Goal: Task Accomplishment & Management: Use online tool/utility

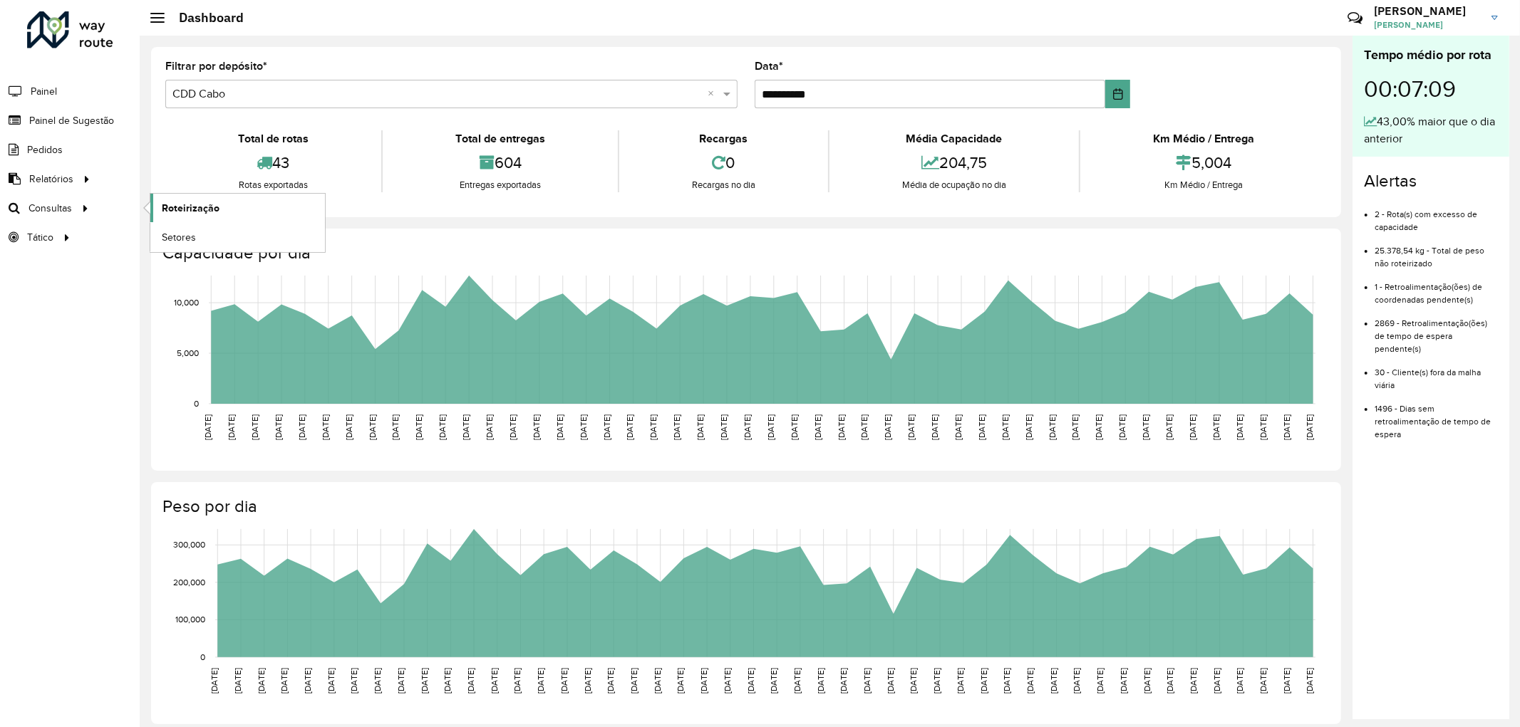
click at [178, 204] on span "Roteirização" at bounding box center [191, 208] width 58 height 15
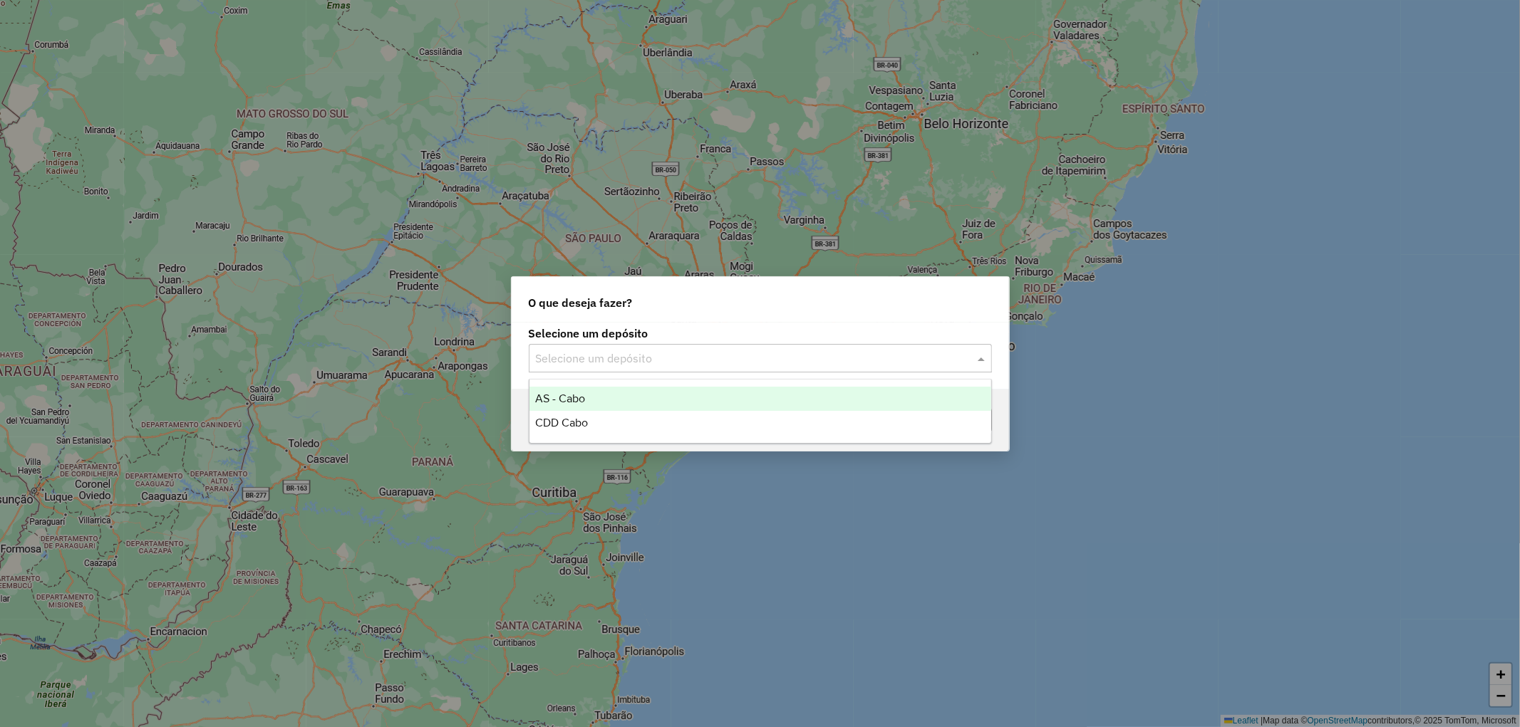
click at [638, 371] on div "Selecione um depósito" at bounding box center [760, 358] width 463 height 29
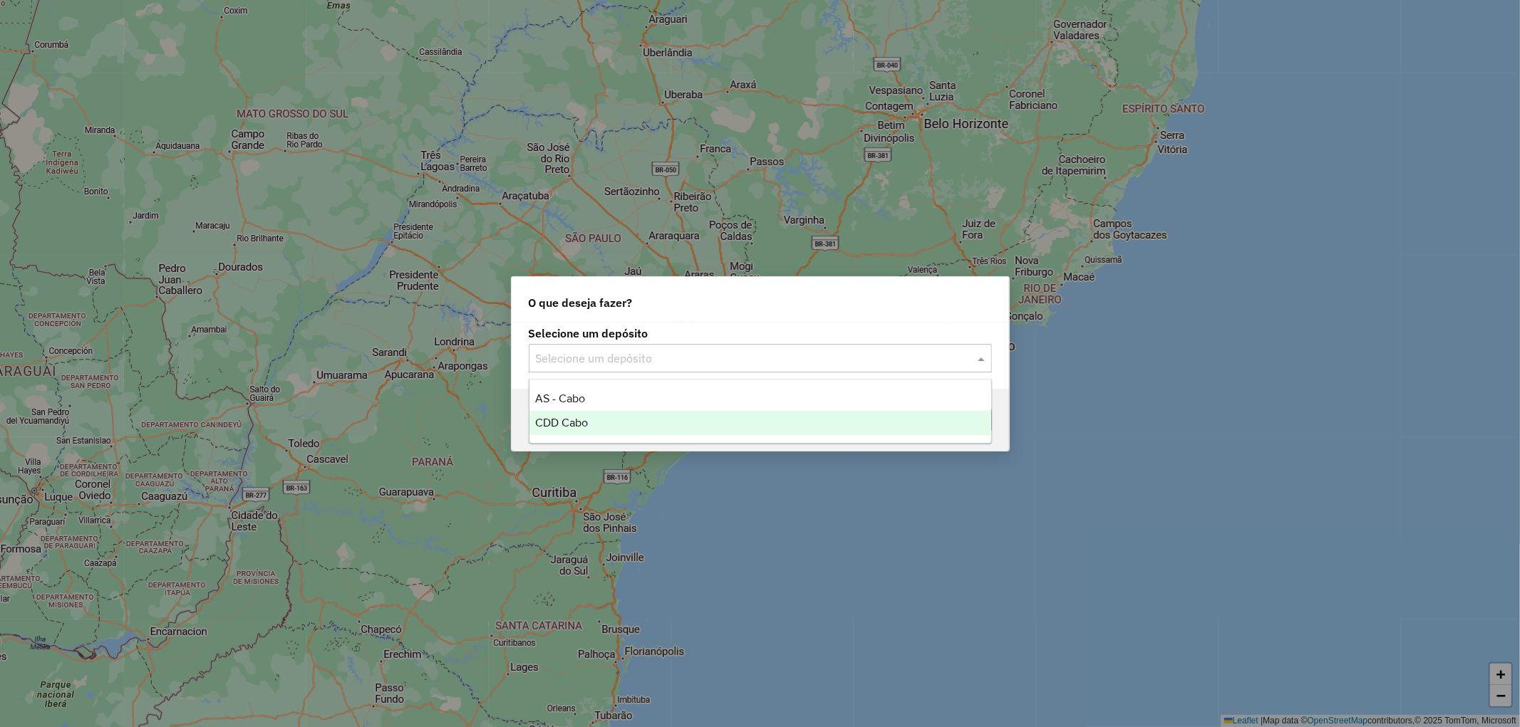
click at [595, 417] on div "CDD Cabo" at bounding box center [760, 423] width 462 height 24
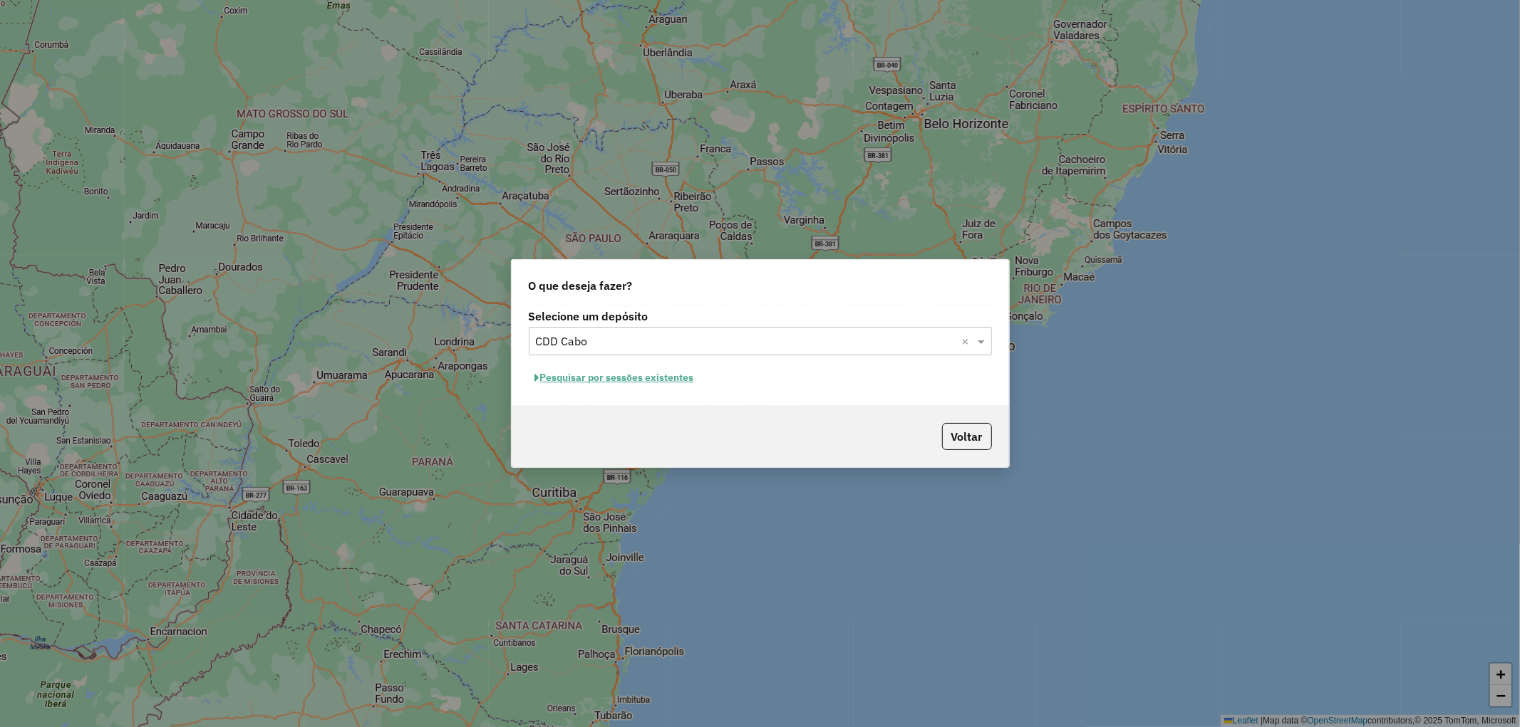
click at [575, 383] on button "Pesquisar por sessões existentes" at bounding box center [615, 378] width 172 height 22
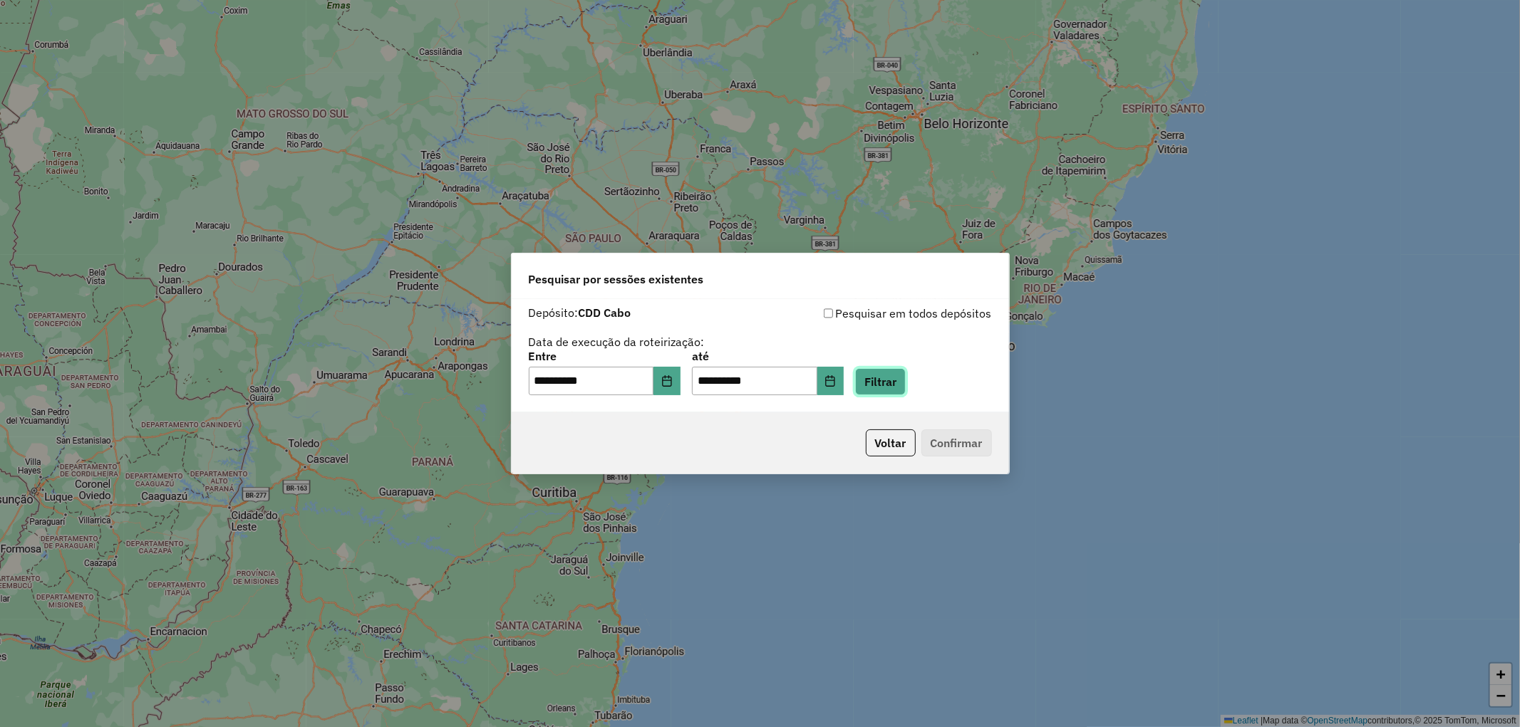
click at [884, 385] on button "Filtrar" at bounding box center [880, 381] width 51 height 27
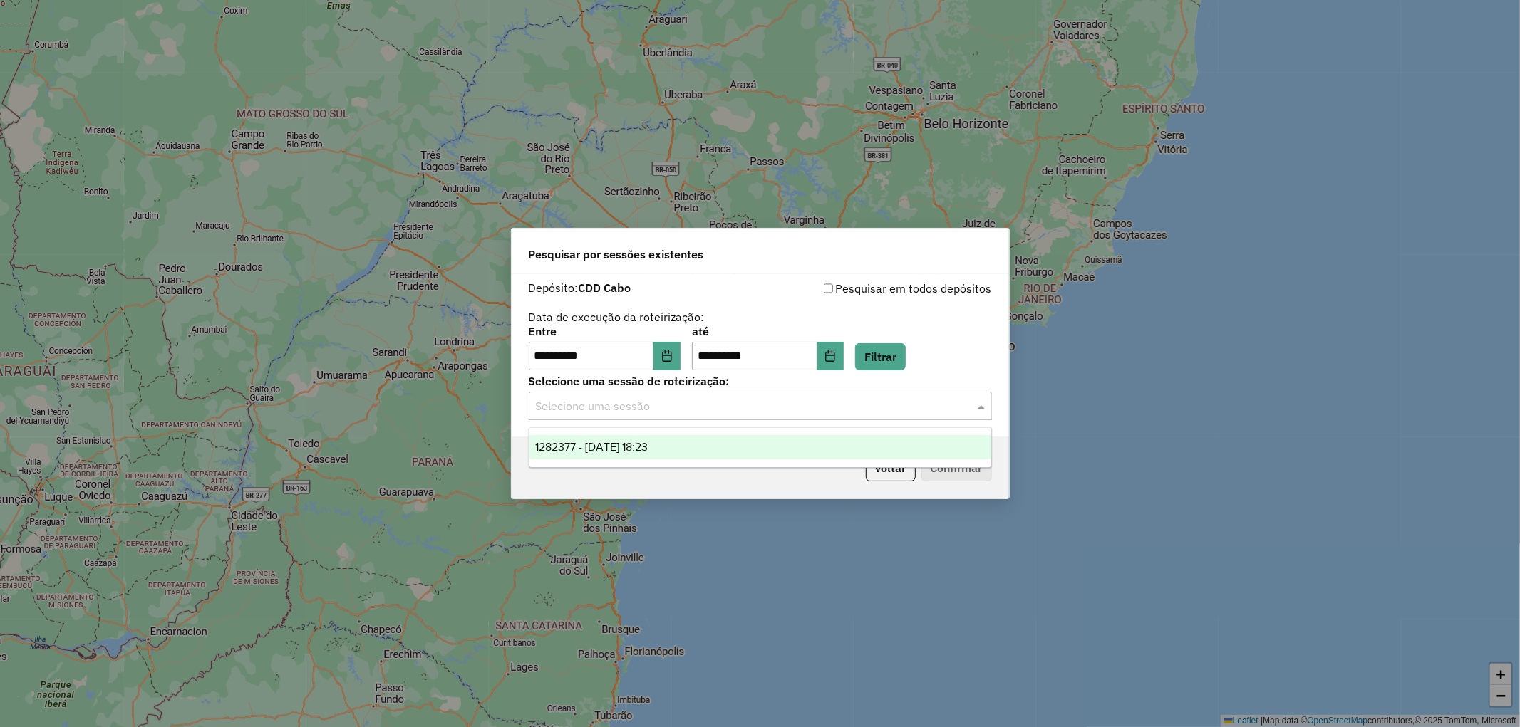
click at [842, 412] on input "text" at bounding box center [746, 406] width 420 height 17
click at [646, 449] on span "1282377 - 25/09/2025 18:23" at bounding box center [591, 447] width 113 height 12
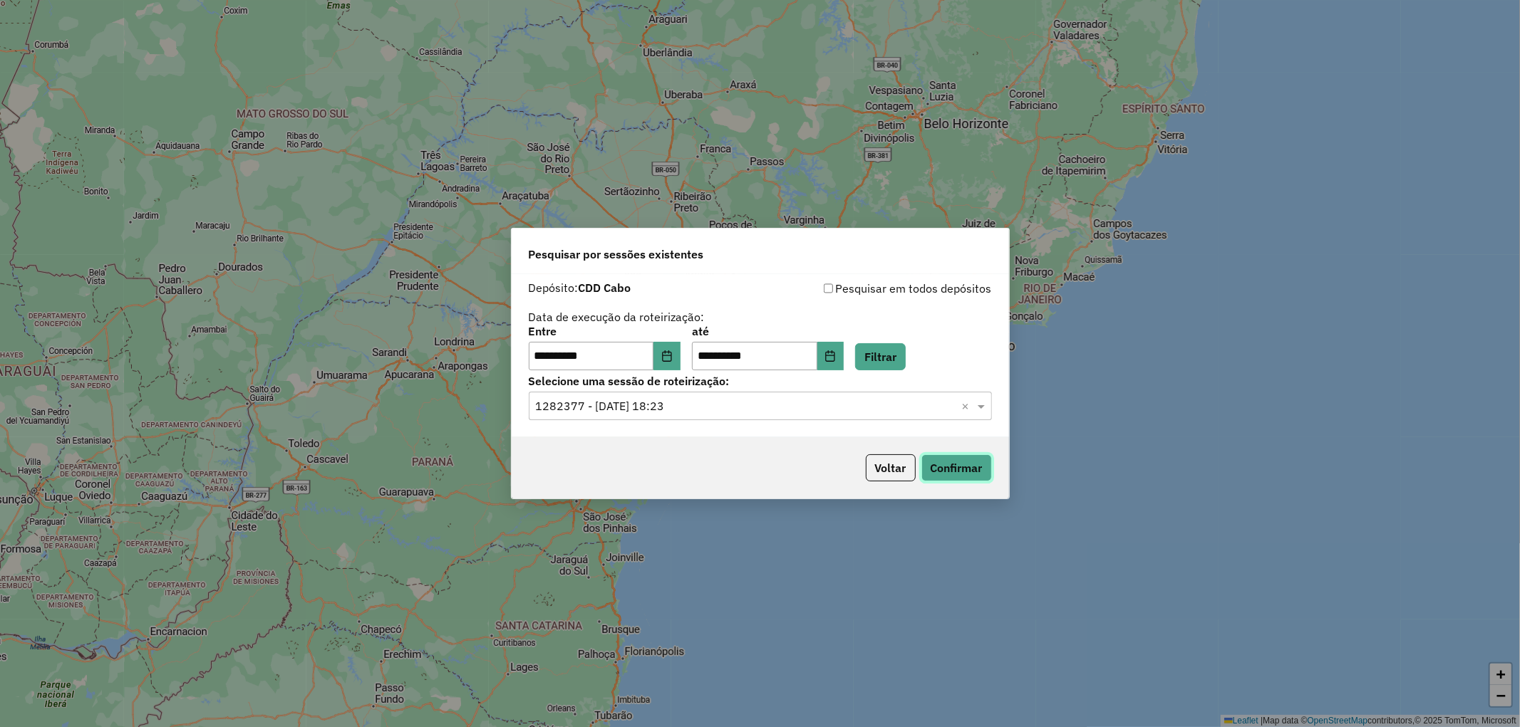
click at [935, 466] on button "Confirmar" at bounding box center [956, 468] width 71 height 27
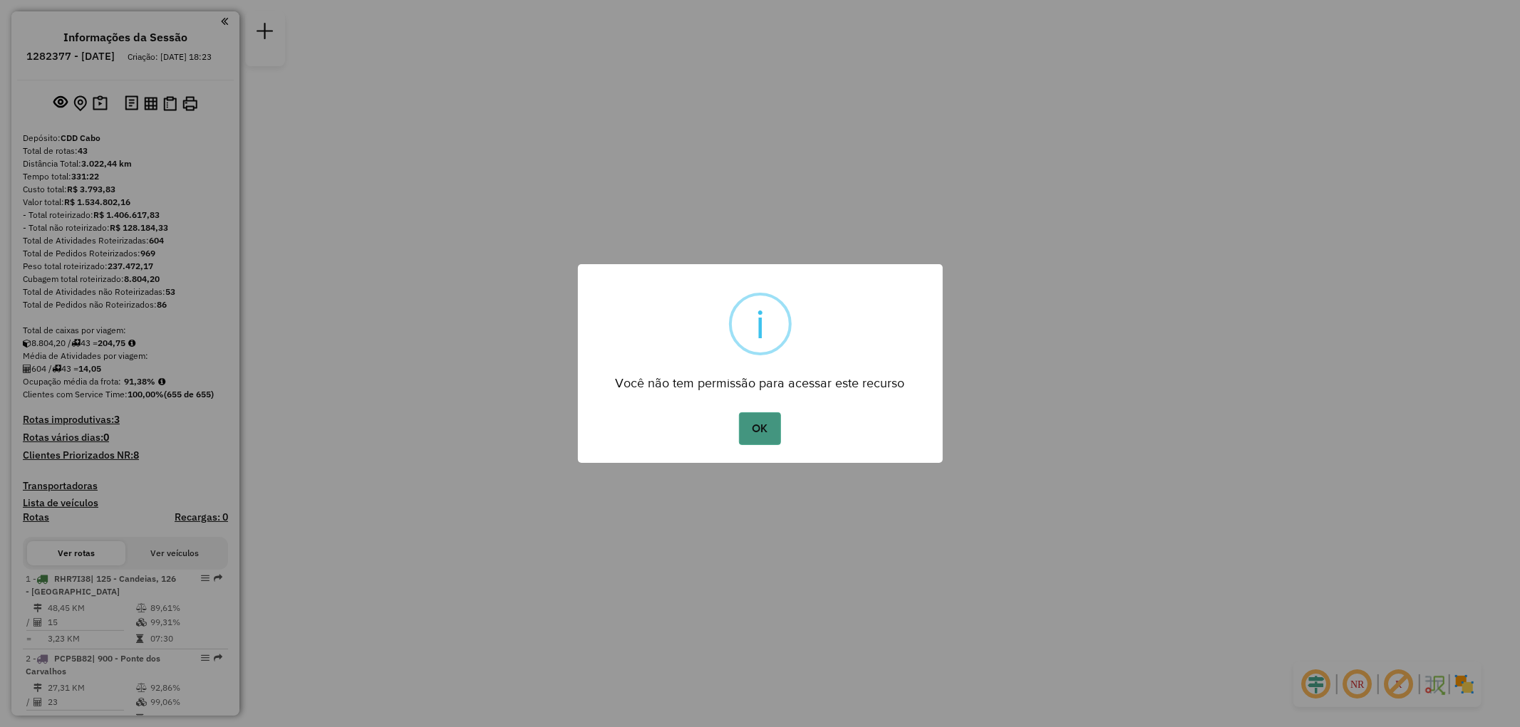
click at [753, 437] on button "OK" at bounding box center [760, 429] width 42 height 33
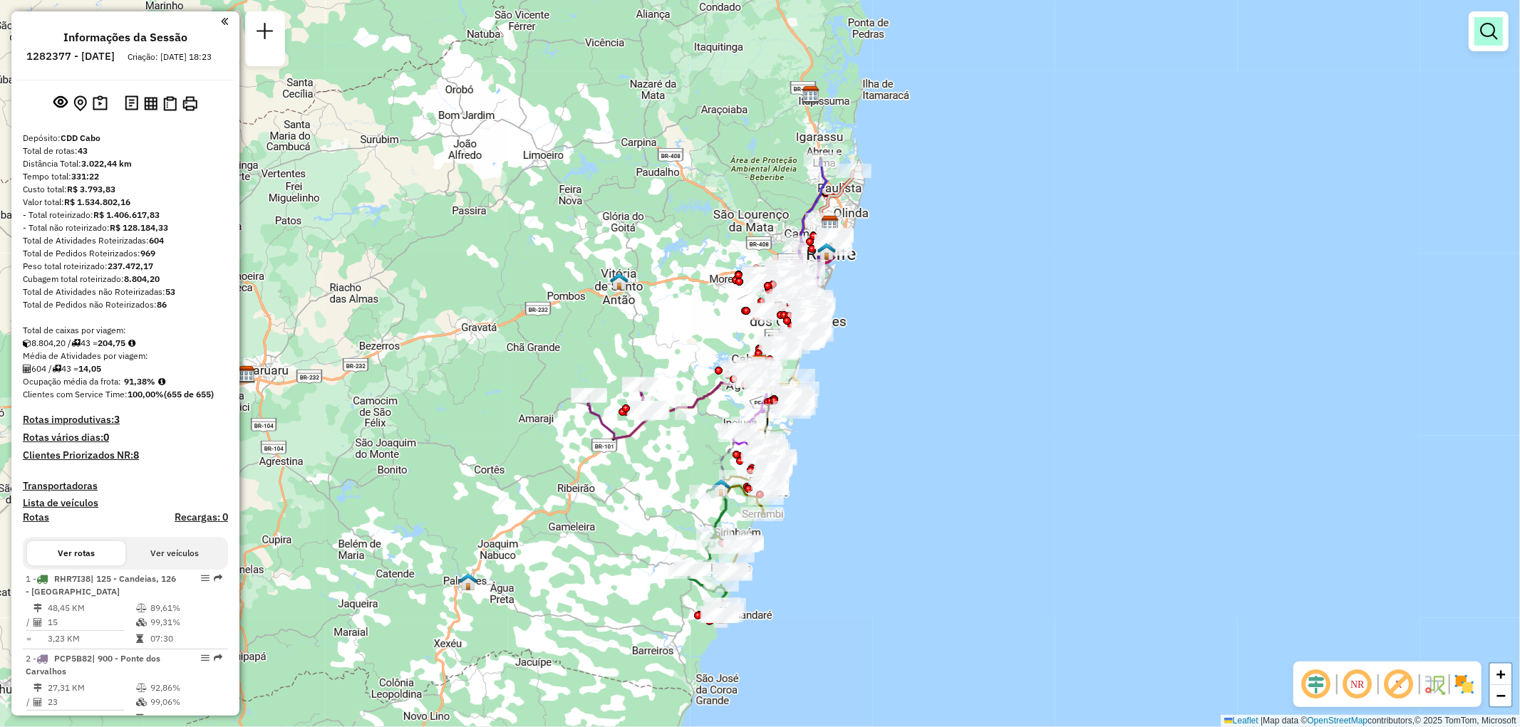
click at [1494, 40] on link at bounding box center [1488, 31] width 29 height 29
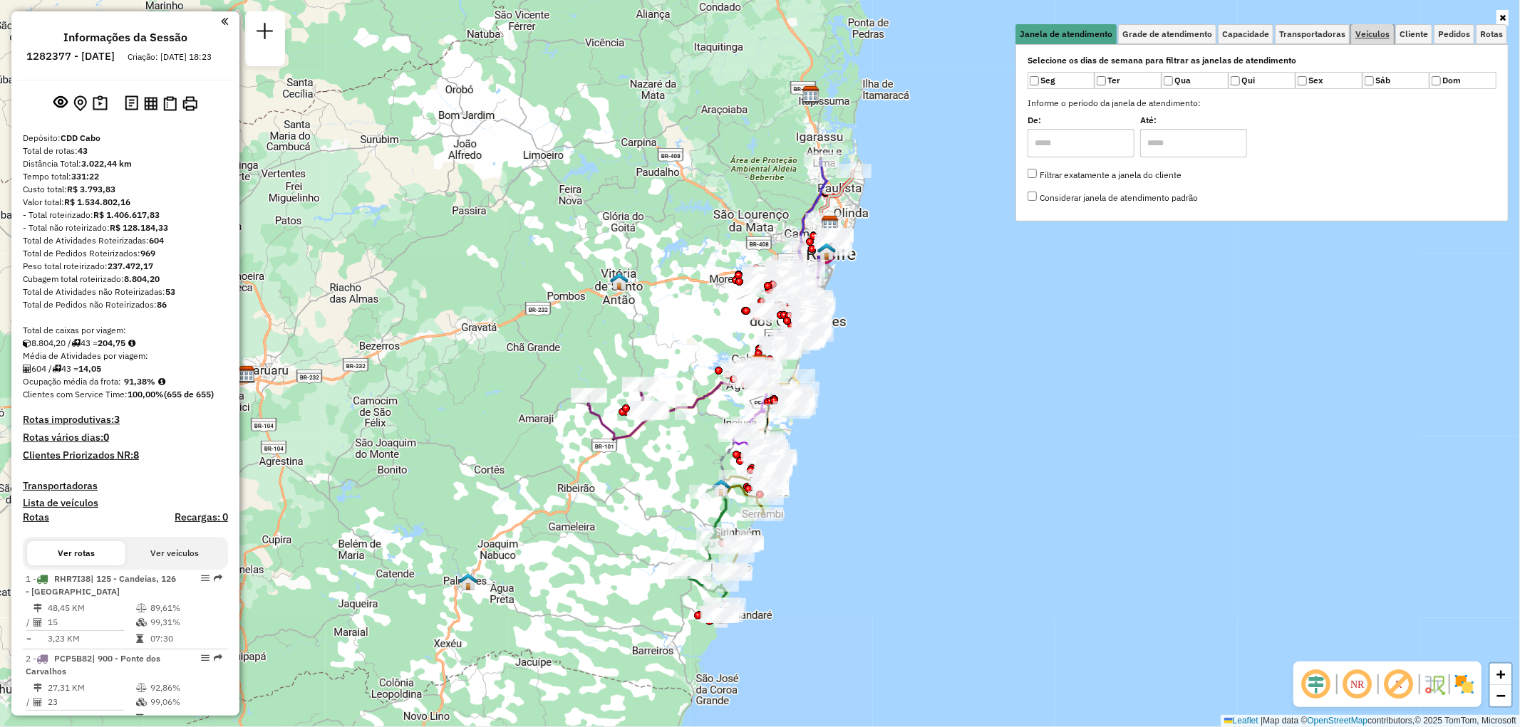
click at [1372, 33] on span "Veículos" at bounding box center [1372, 34] width 34 height 9
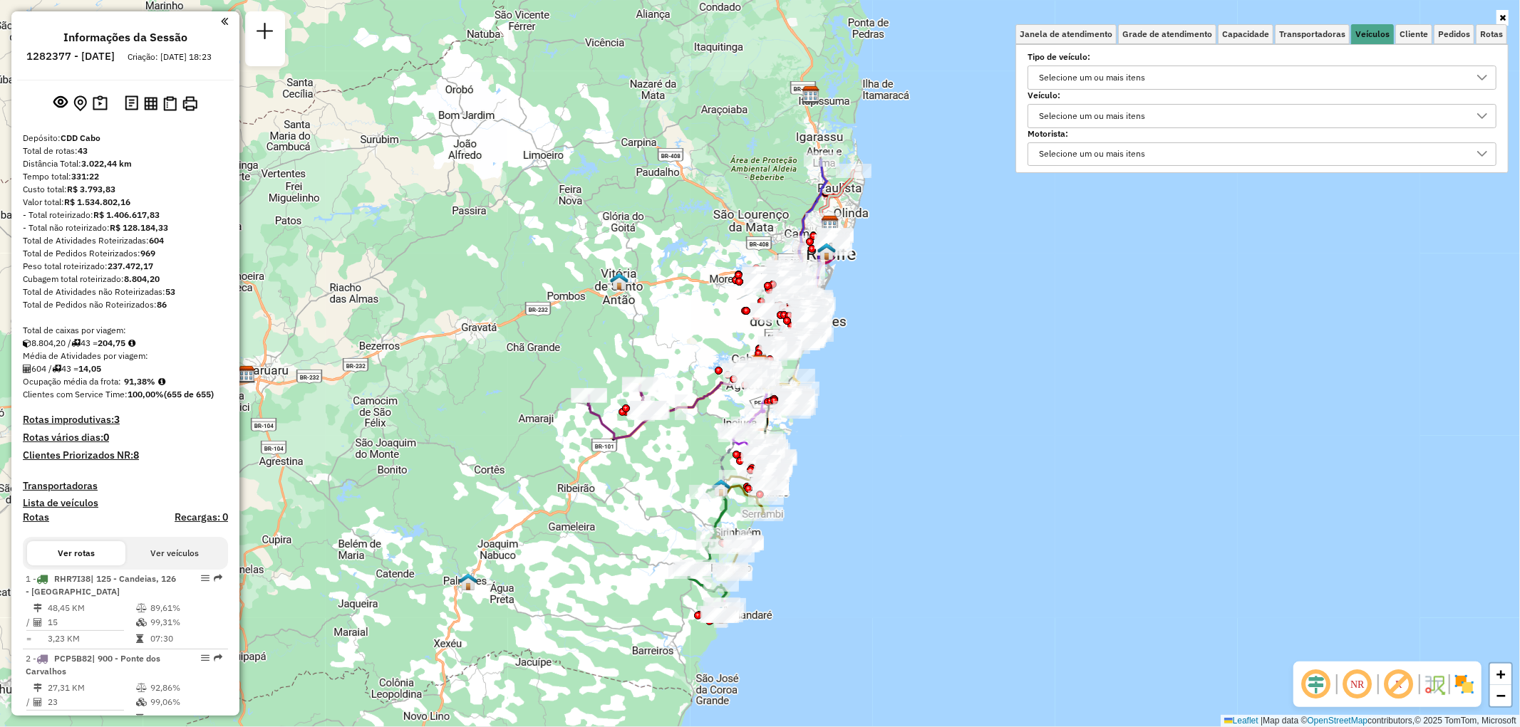
click at [1126, 117] on div "Selecione um ou mais itens" at bounding box center [1092, 116] width 116 height 23
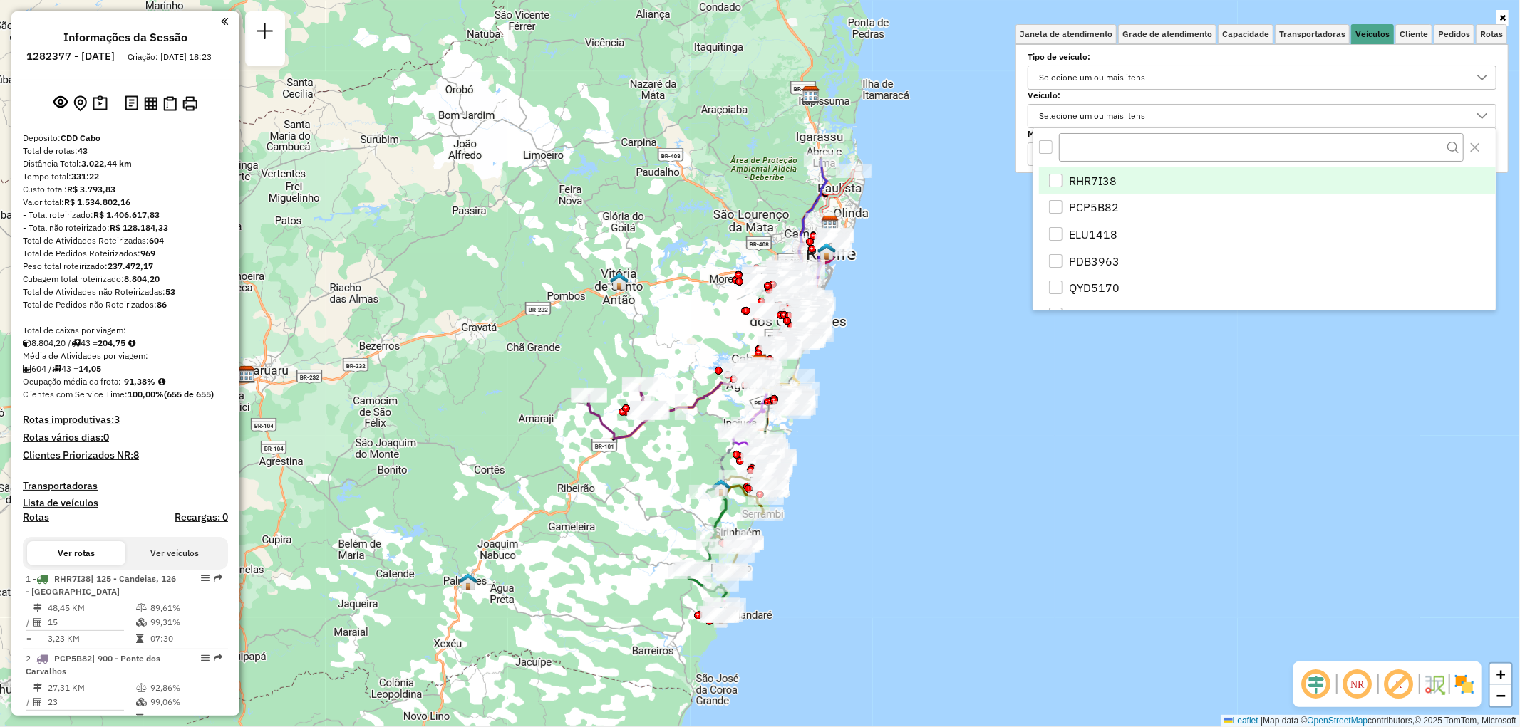
scroll to position [8, 48]
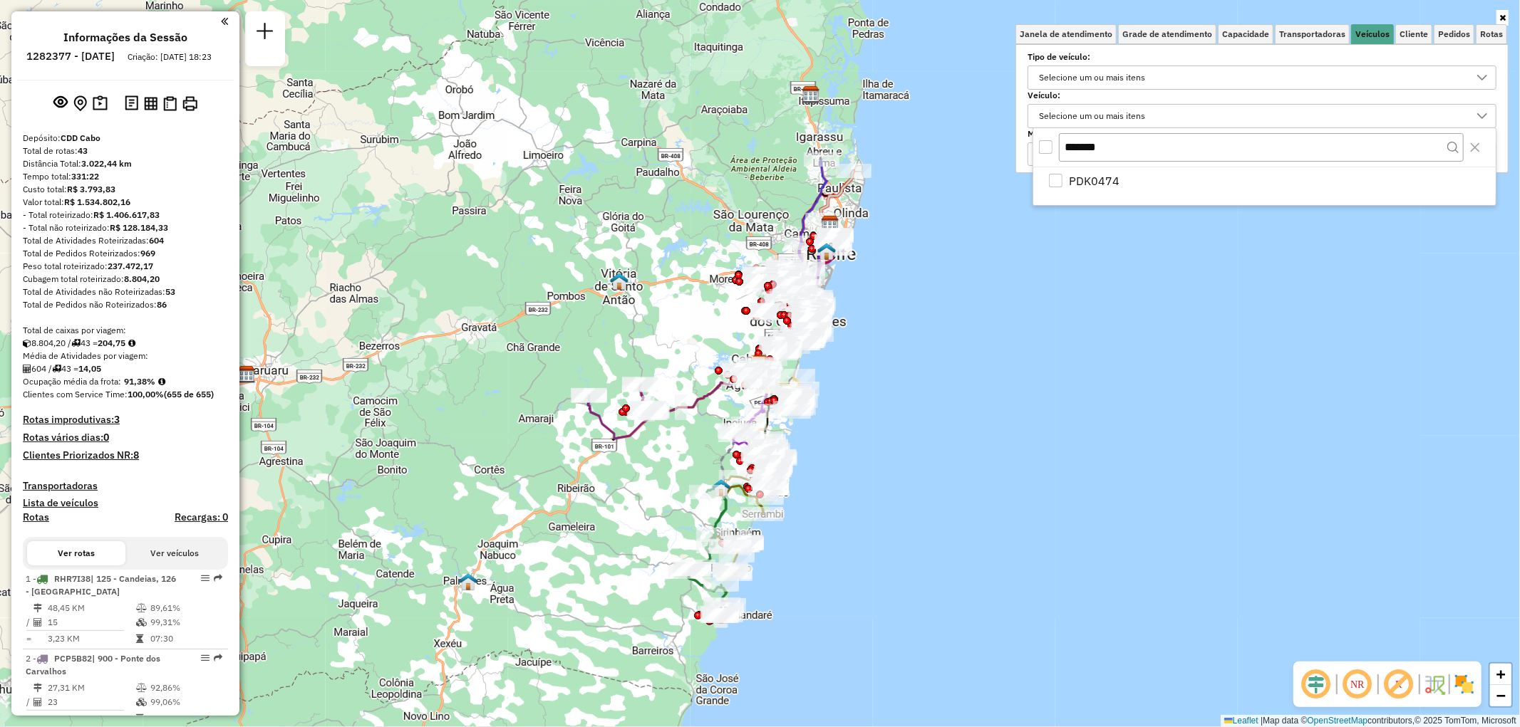
type input "*******"
click at [1044, 150] on div "All items unselected" at bounding box center [1046, 147] width 14 height 14
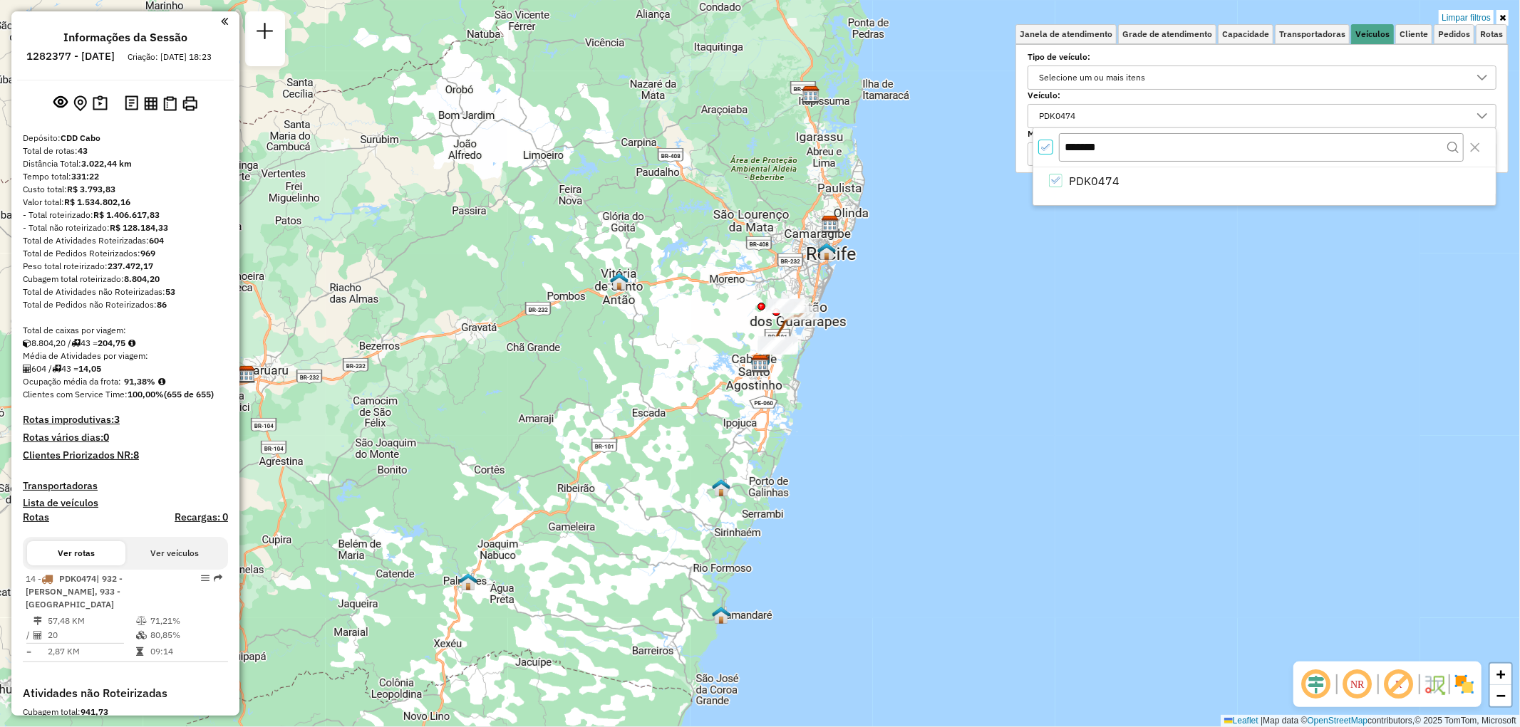
click at [1503, 16] on icon at bounding box center [1502, 18] width 6 height 9
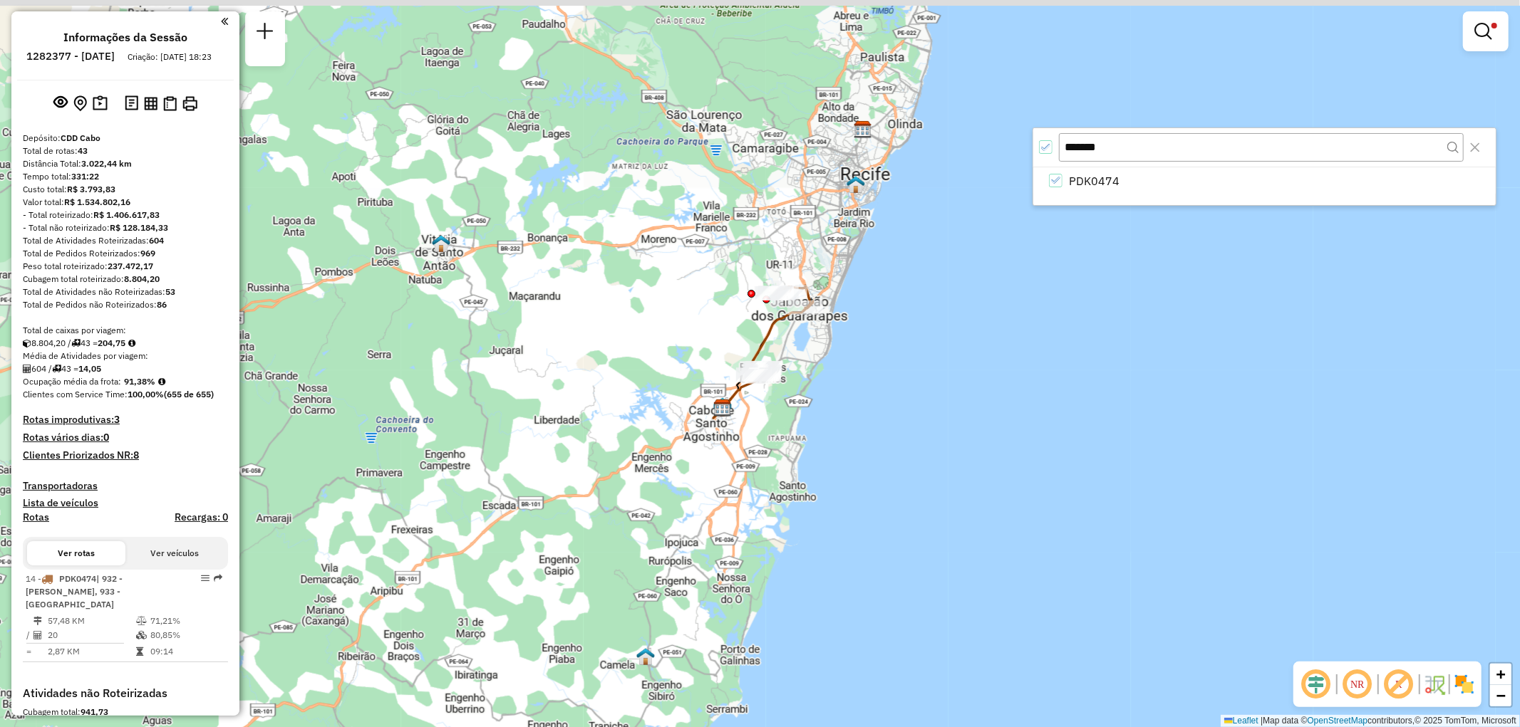
drag, startPoint x: 794, startPoint y: 363, endPoint x: 832, endPoint y: 376, distance: 40.6
click at [831, 375] on div "Limpar filtros Janela de atendimento Grade de atendimento Capacidade Transporta…" at bounding box center [760, 363] width 1520 height 727
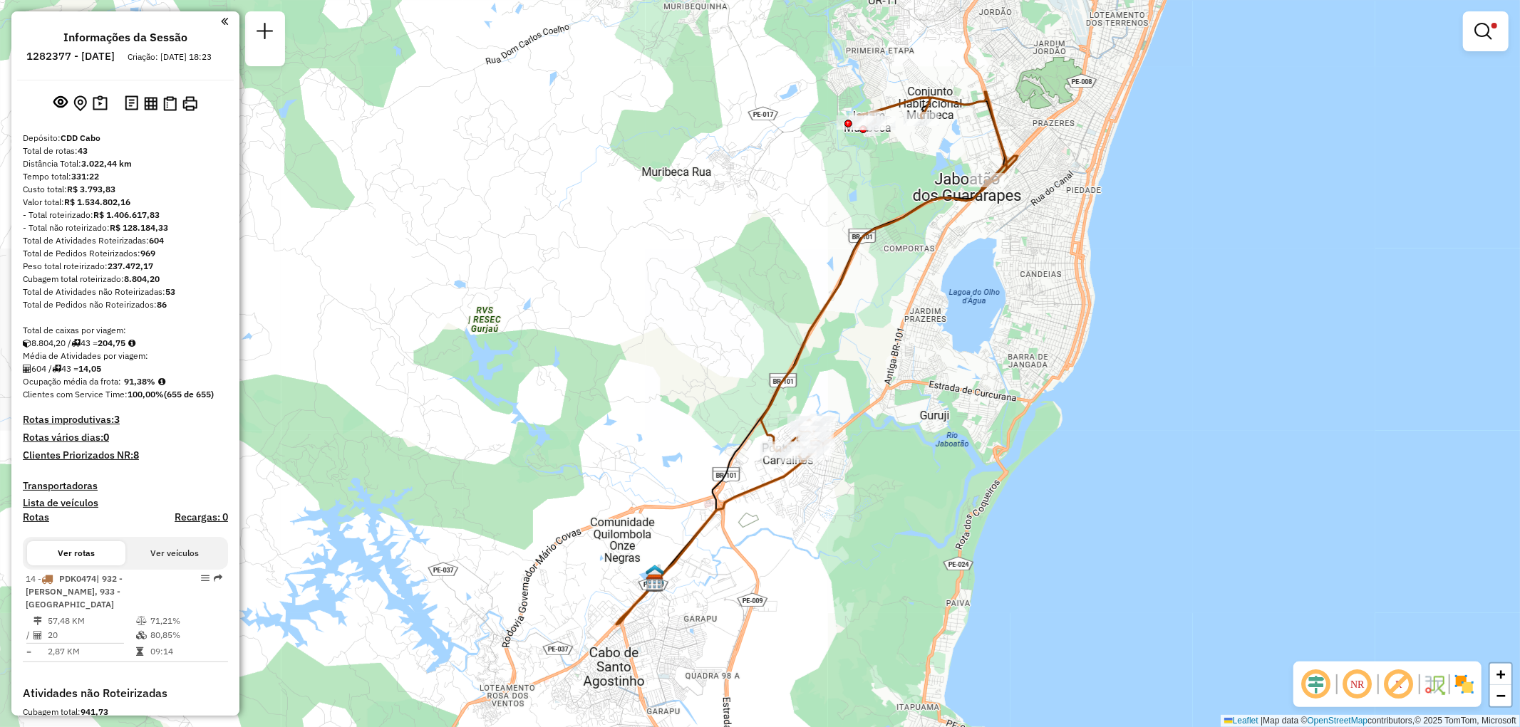
drag, startPoint x: 809, startPoint y: 353, endPoint x: 1036, endPoint y: 381, distance: 229.1
click at [1036, 381] on div "Limpar filtros Janela de atendimento Grade de atendimento Capacidade Transporta…" at bounding box center [760, 363] width 1520 height 727
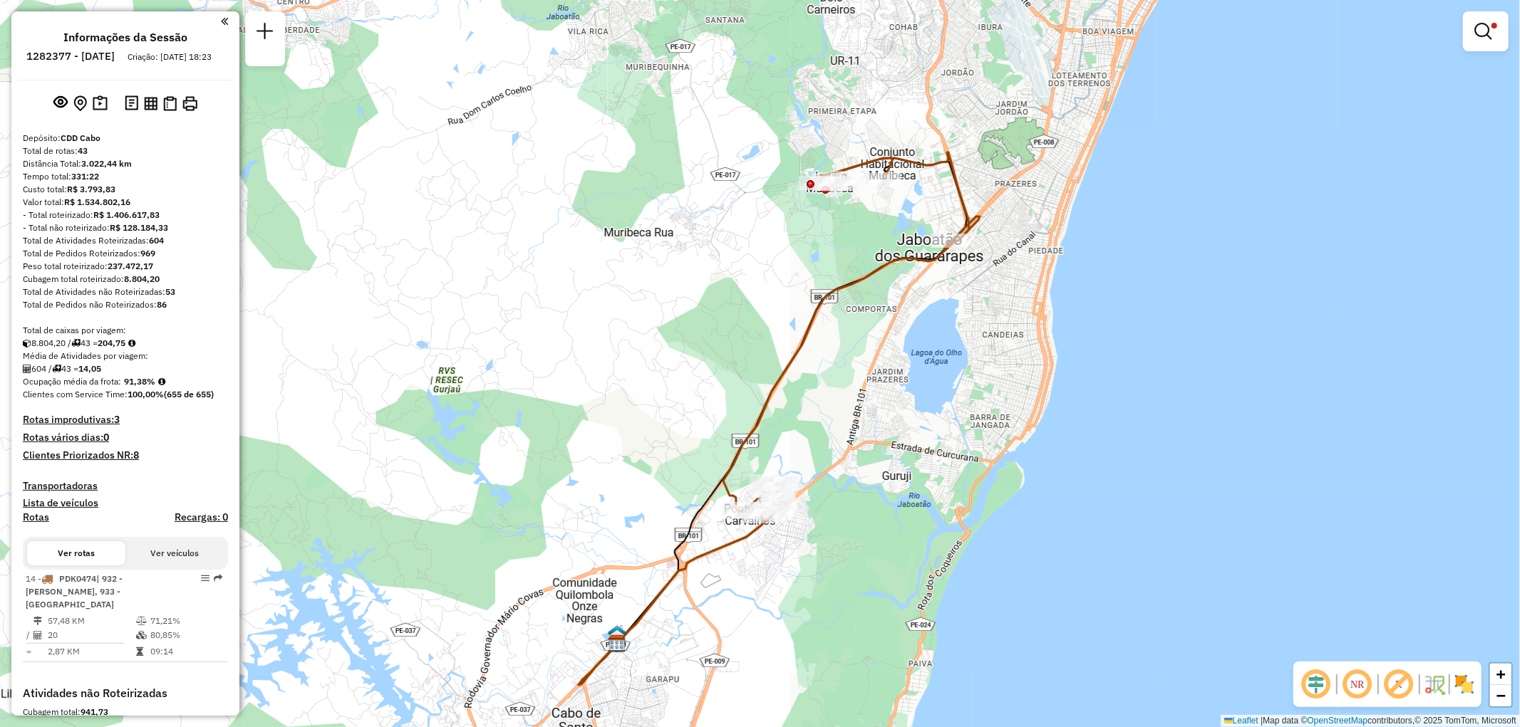
drag, startPoint x: 994, startPoint y: 328, endPoint x: 948, endPoint y: 393, distance: 79.3
click at [948, 393] on div "Limpar filtros Janela de atendimento Grade de atendimento Capacidade Transporta…" at bounding box center [760, 363] width 1520 height 727
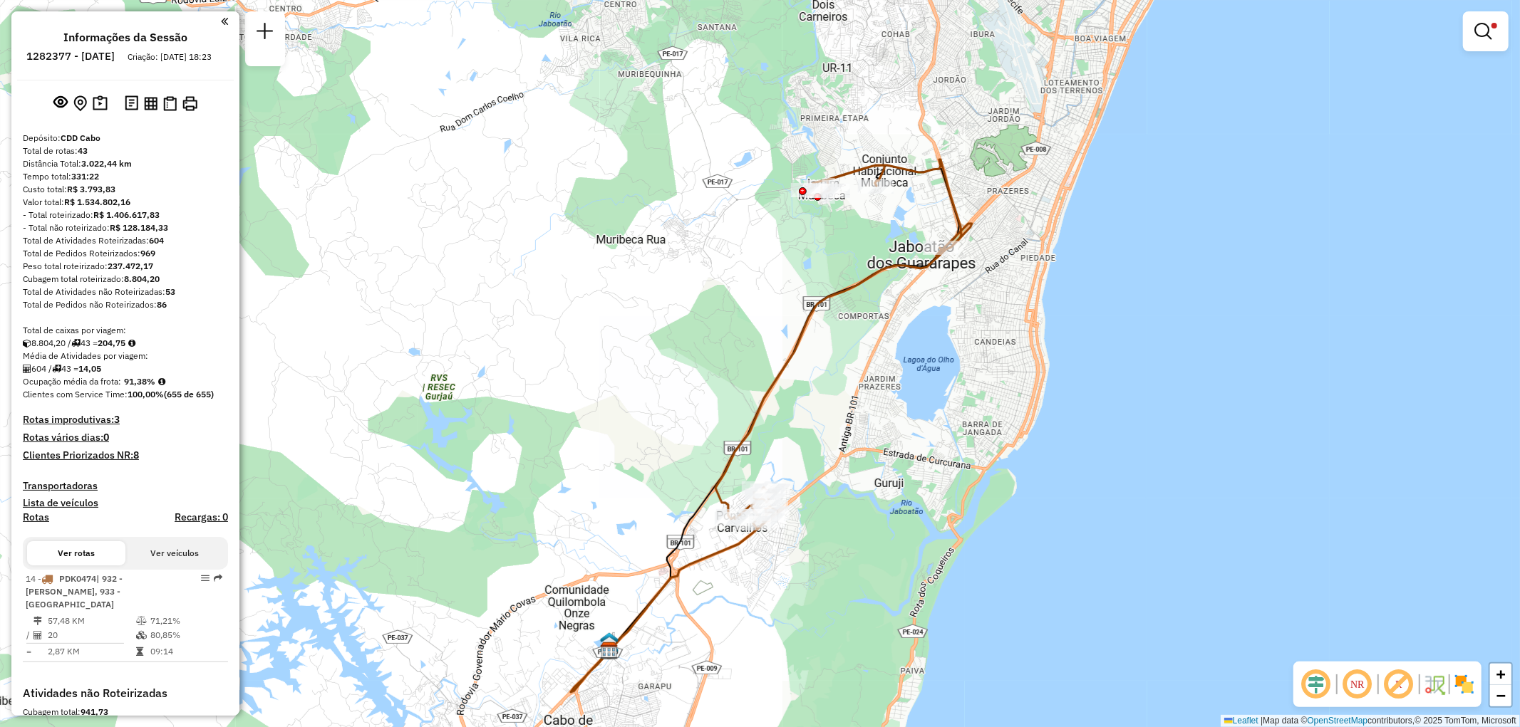
drag, startPoint x: 948, startPoint y: 393, endPoint x: 941, endPoint y: 400, distance: 10.6
click at [941, 400] on div "Limpar filtros Janela de atendimento Grade de atendimento Capacidade Transporta…" at bounding box center [760, 363] width 1520 height 727
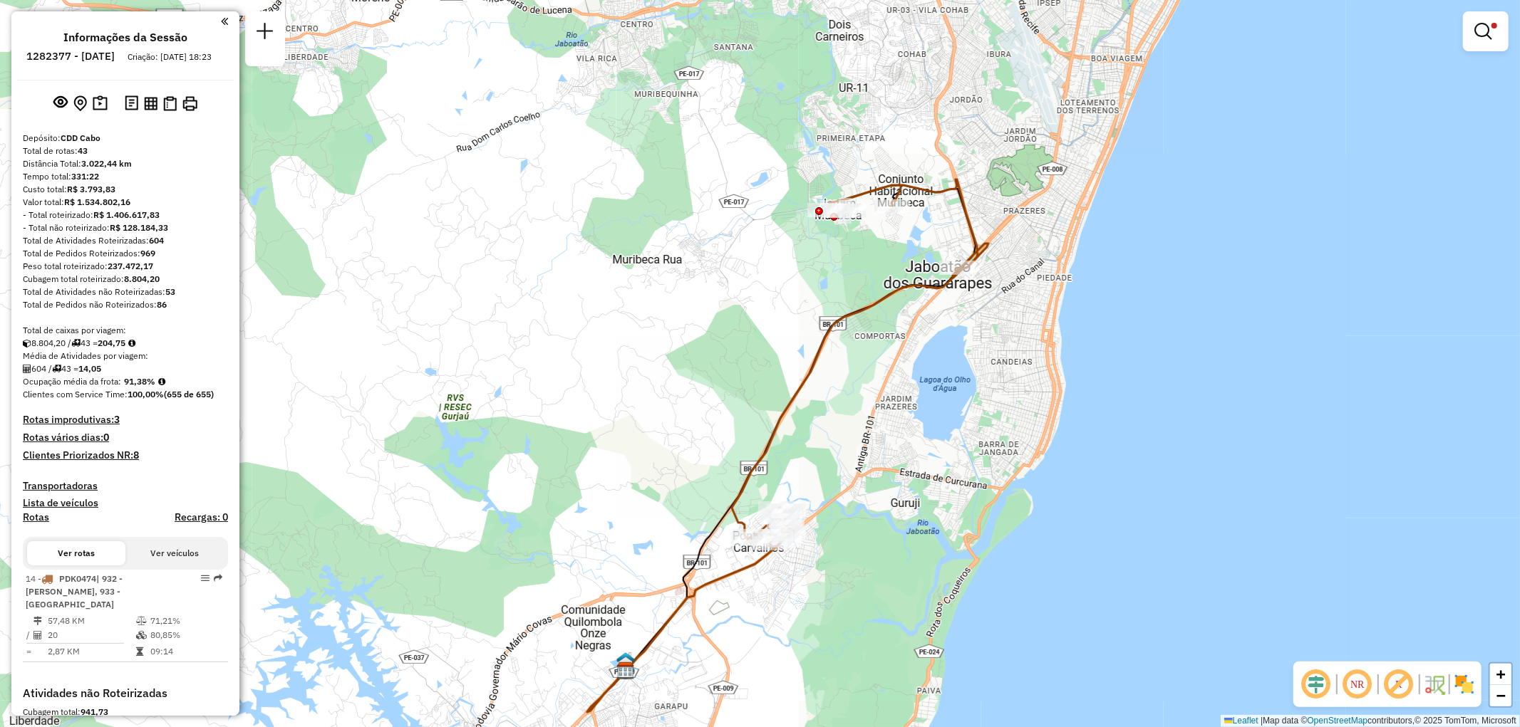
drag, startPoint x: 822, startPoint y: 368, endPoint x: 844, endPoint y: 393, distance: 33.8
click at [844, 393] on div "Limpar filtros Janela de atendimento Grade de atendimento Capacidade Transporta…" at bounding box center [760, 363] width 1520 height 727
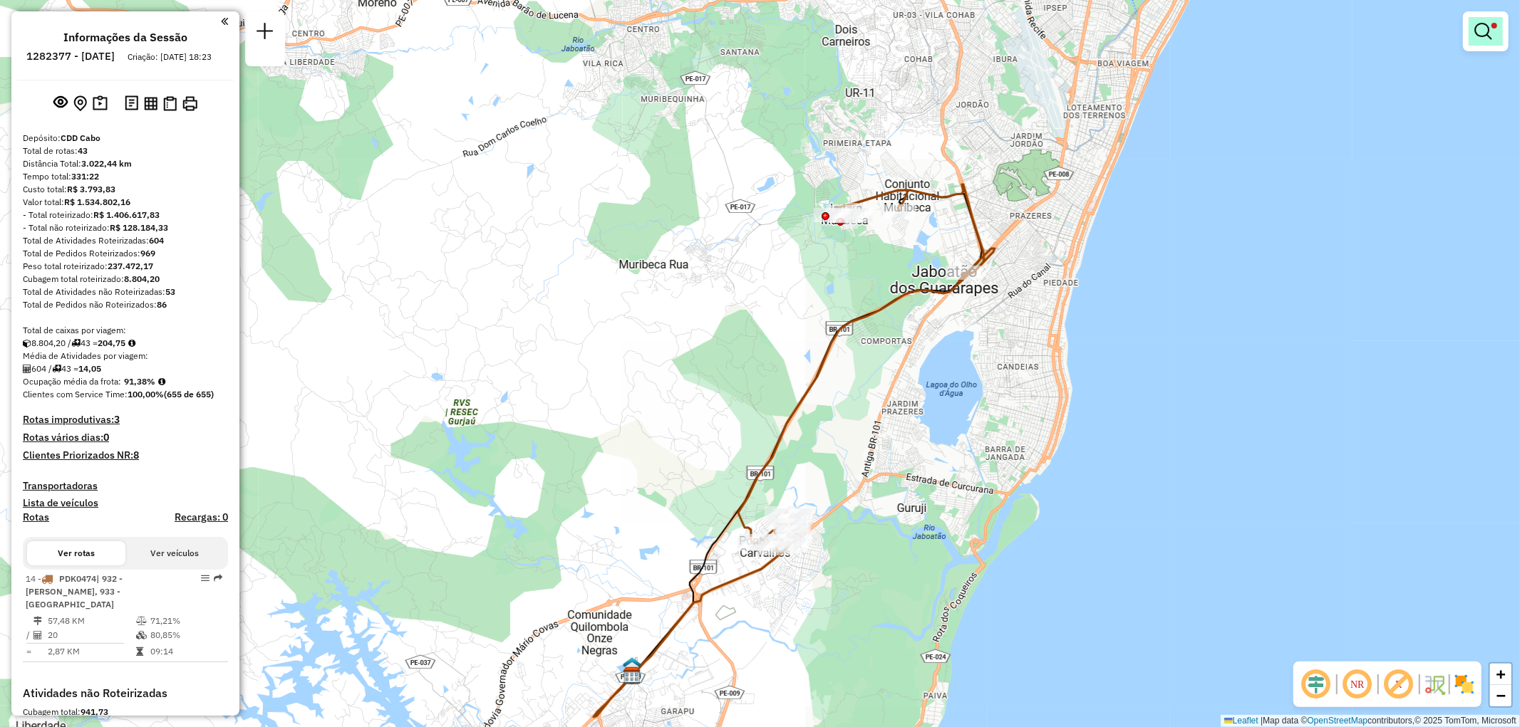
click at [1480, 37] on em at bounding box center [1482, 31] width 17 height 17
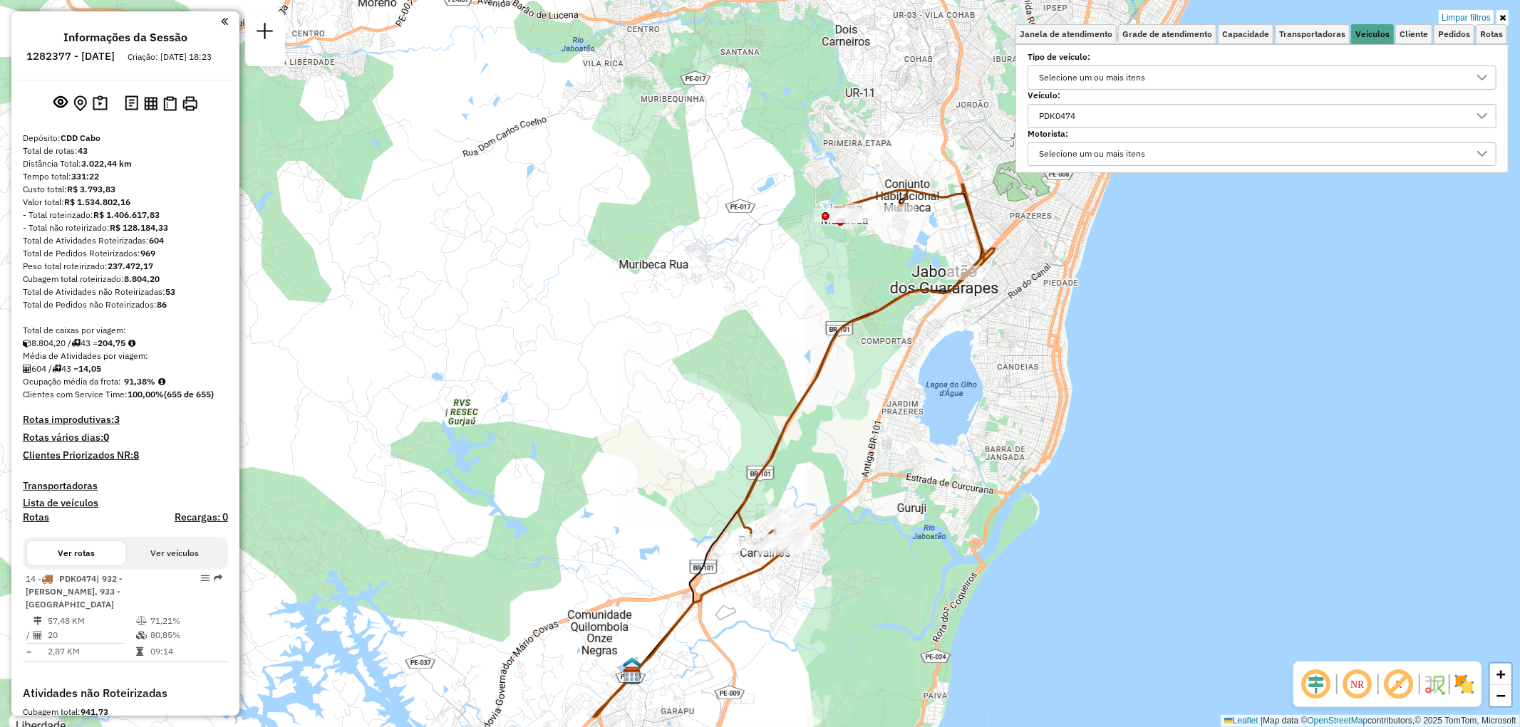
click at [1162, 122] on div "PDK0474" at bounding box center [1251, 116] width 435 height 23
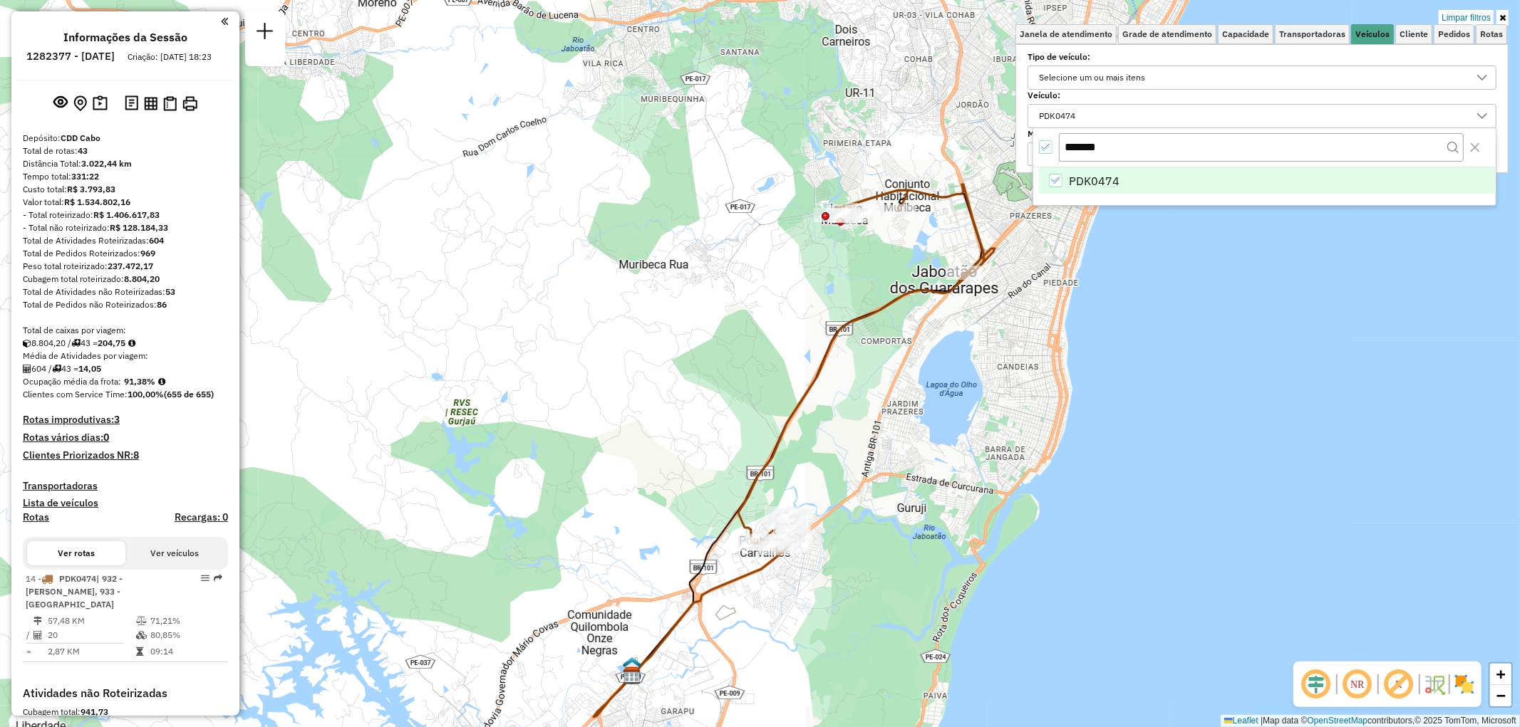
click at [1043, 143] on icon "All items selected" at bounding box center [1046, 148] width 10 height 10
click at [1090, 152] on input "*******" at bounding box center [1261, 146] width 404 height 27
paste input "text"
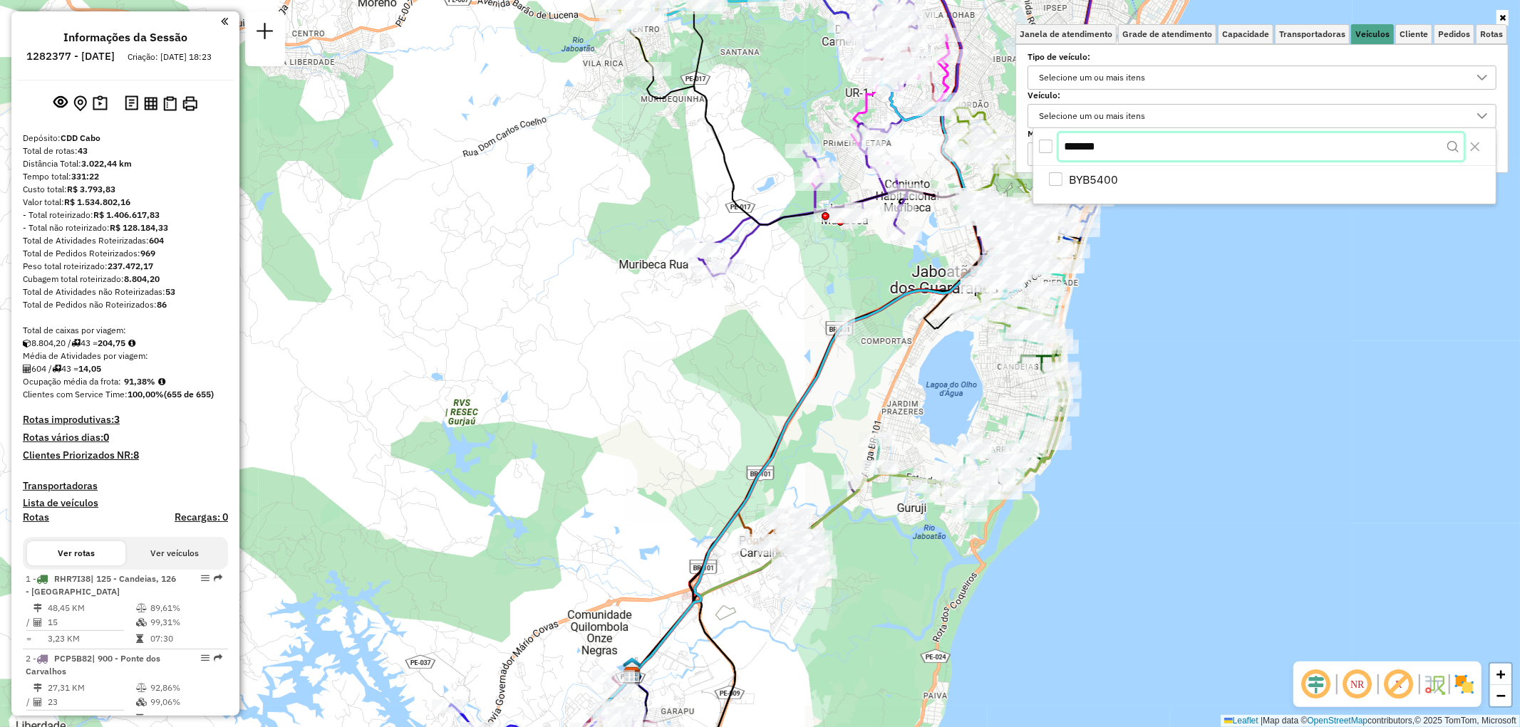
click at [1078, 152] on input "*******" at bounding box center [1261, 146] width 404 height 27
type input "*******"
click at [1050, 147] on div "All items unselected" at bounding box center [1046, 147] width 14 height 14
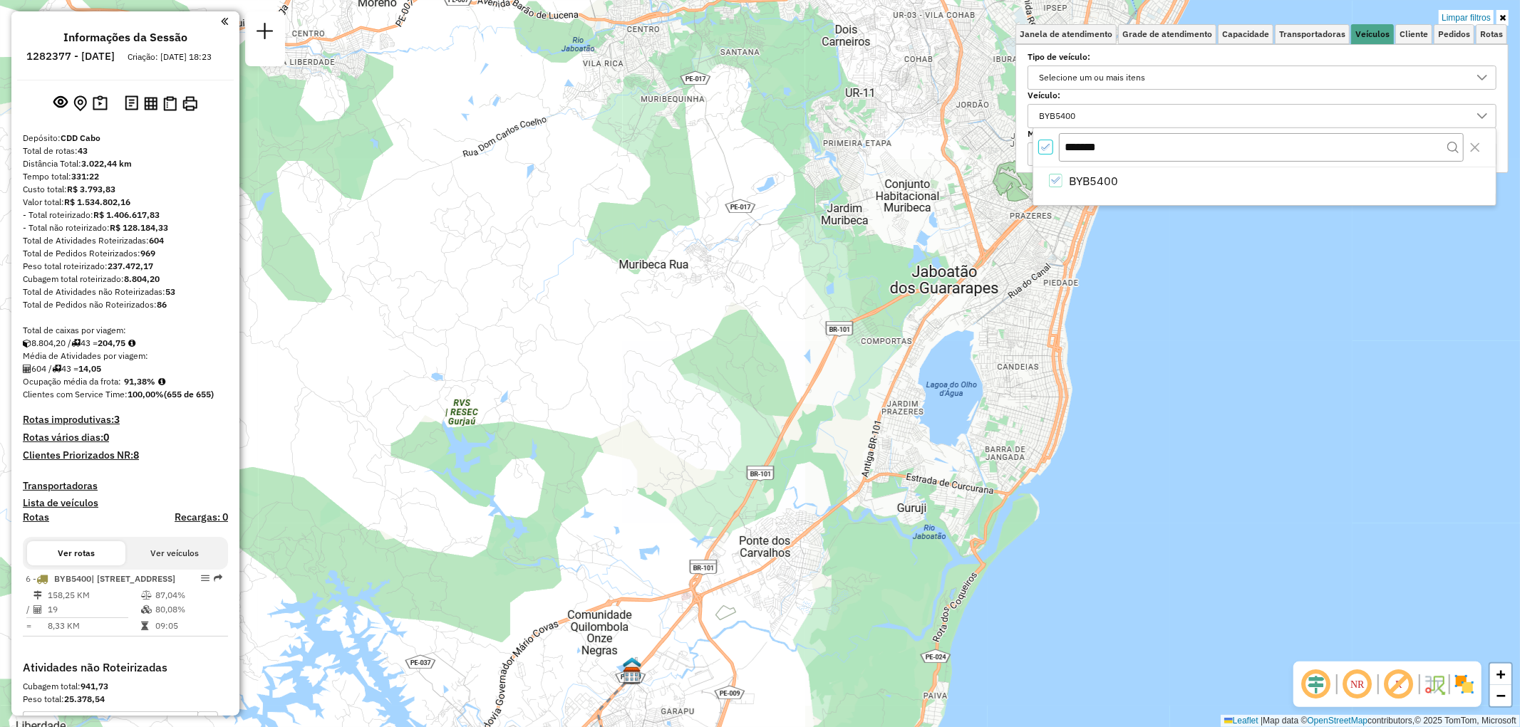
click at [987, 341] on div "Limpar filtros Janela de atendimento Grade de atendimento Capacidade Transporta…" at bounding box center [760, 363] width 1520 height 727
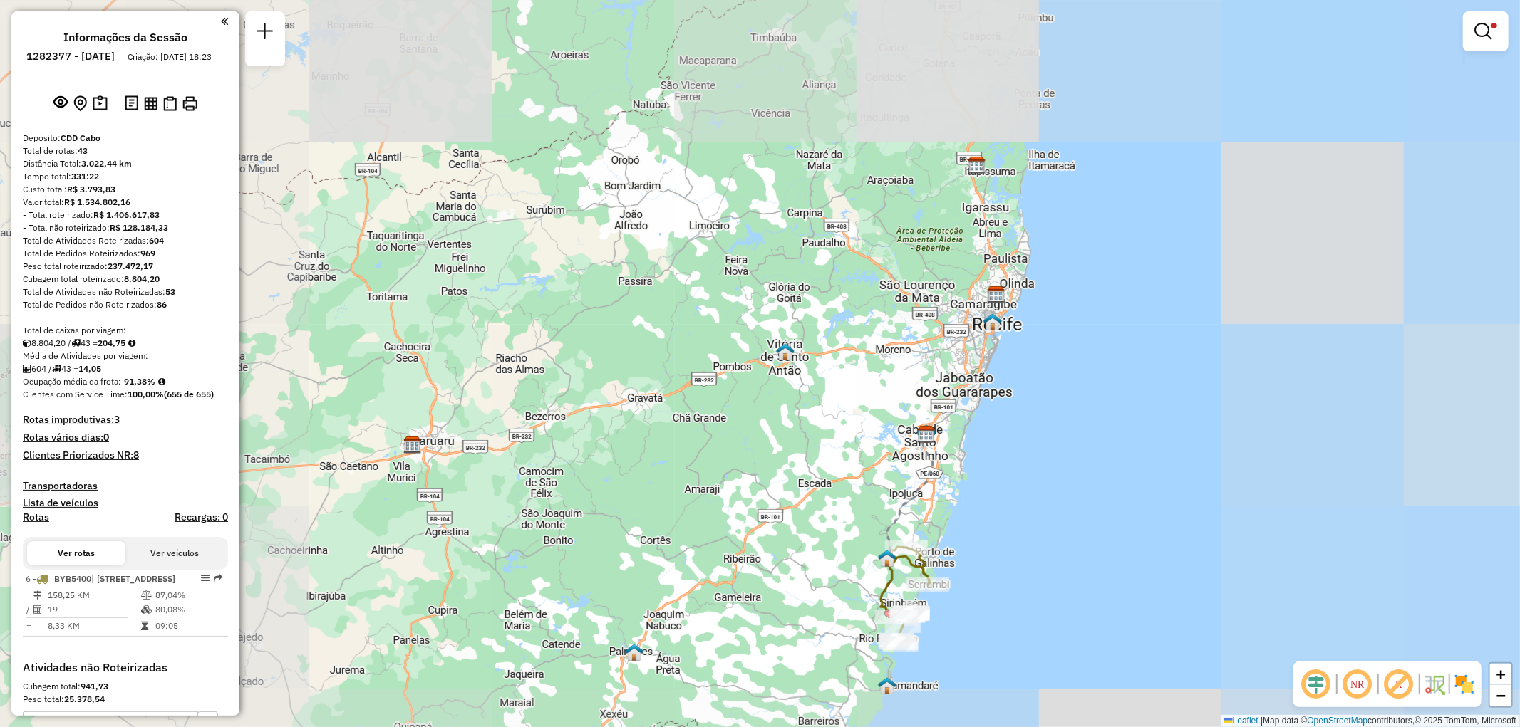
drag, startPoint x: 931, startPoint y: 435, endPoint x: 871, endPoint y: 266, distance: 179.2
click at [873, 247] on div "Limpar filtros Janela de atendimento Grade de atendimento Capacidade Transporta…" at bounding box center [760, 363] width 1520 height 727
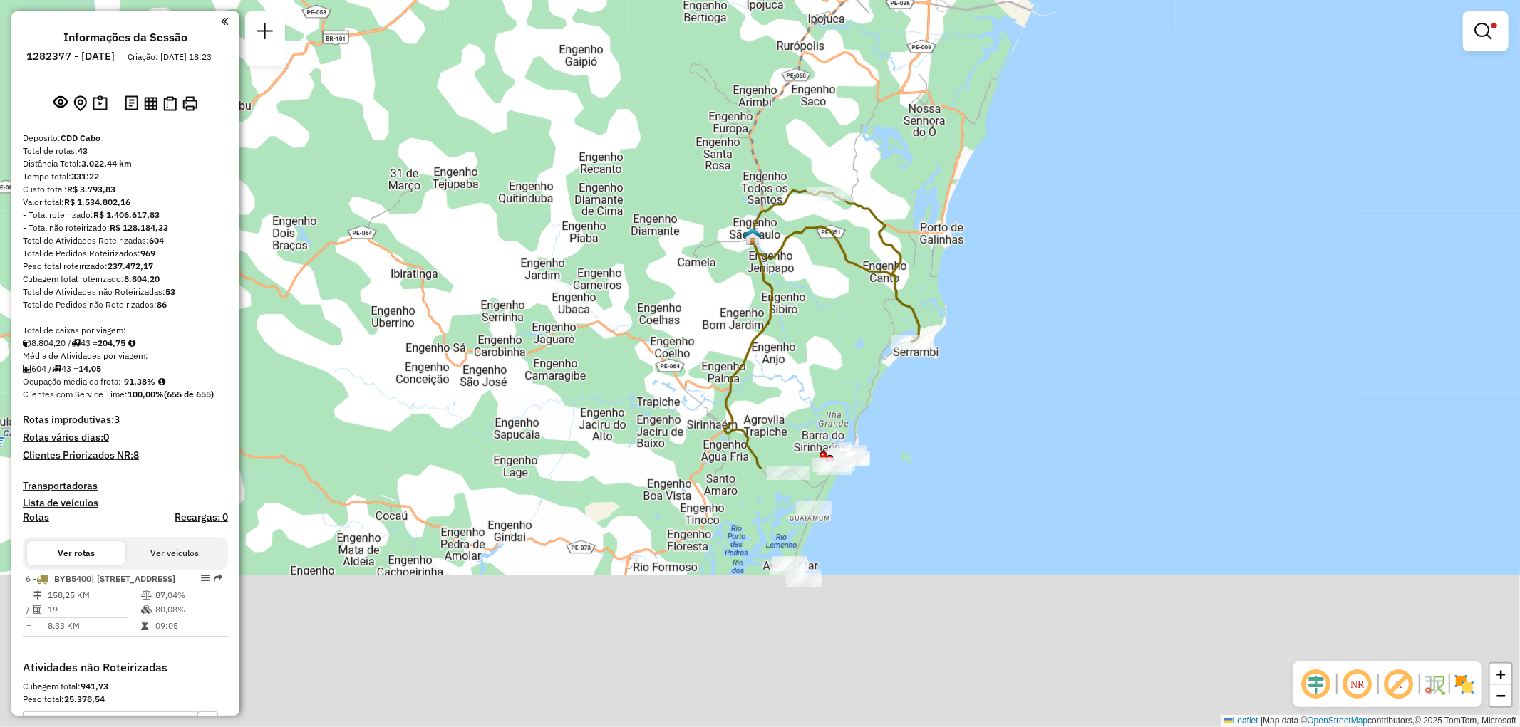
drag, startPoint x: 948, startPoint y: 608, endPoint x: 975, endPoint y: 183, distance: 426.2
click at [975, 183] on div "Limpar filtros Janela de atendimento Grade de atendimento Capacidade Transporta…" at bounding box center [760, 363] width 1520 height 727
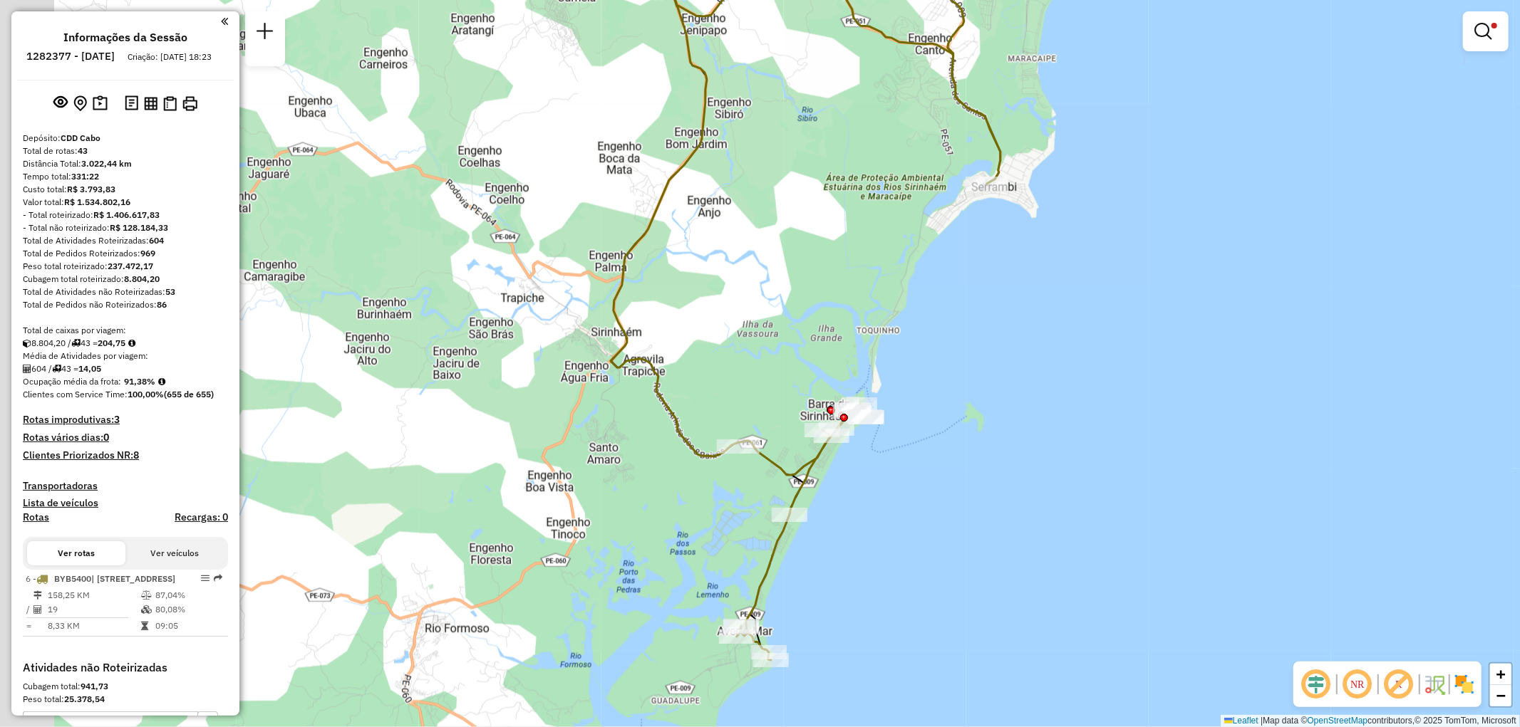
drag, startPoint x: 928, startPoint y: 338, endPoint x: 1022, endPoint y: 350, distance: 95.5
click at [1032, 344] on div "Limpar filtros Janela de atendimento Grade de atendimento Capacidade Transporta…" at bounding box center [760, 363] width 1520 height 727
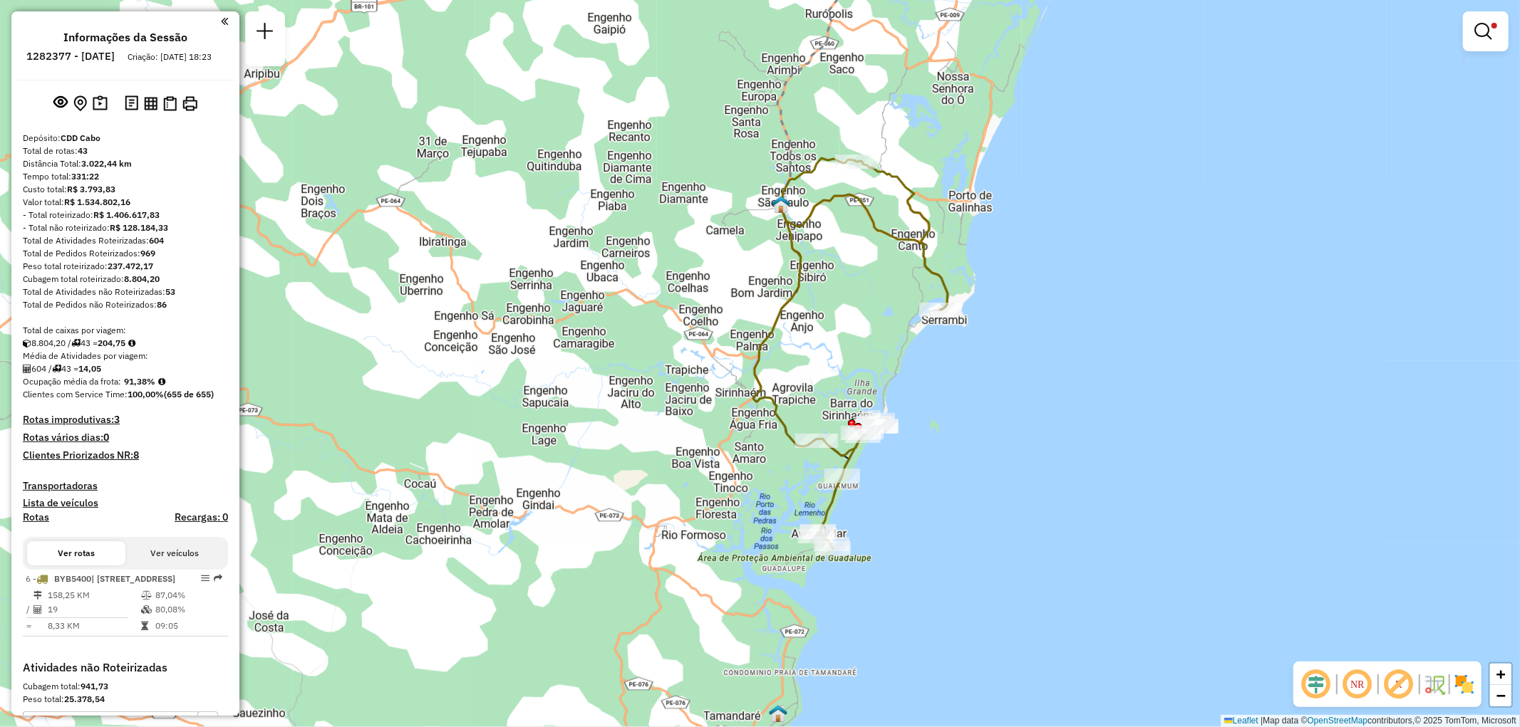
drag, startPoint x: 1005, startPoint y: 357, endPoint x: 949, endPoint y: 396, distance: 68.6
click at [949, 396] on div "Limpar filtros Janela de atendimento Grade de atendimento Capacidade Transporta…" at bounding box center [760, 363] width 1520 height 727
click at [1484, 32] on em at bounding box center [1482, 31] width 17 height 17
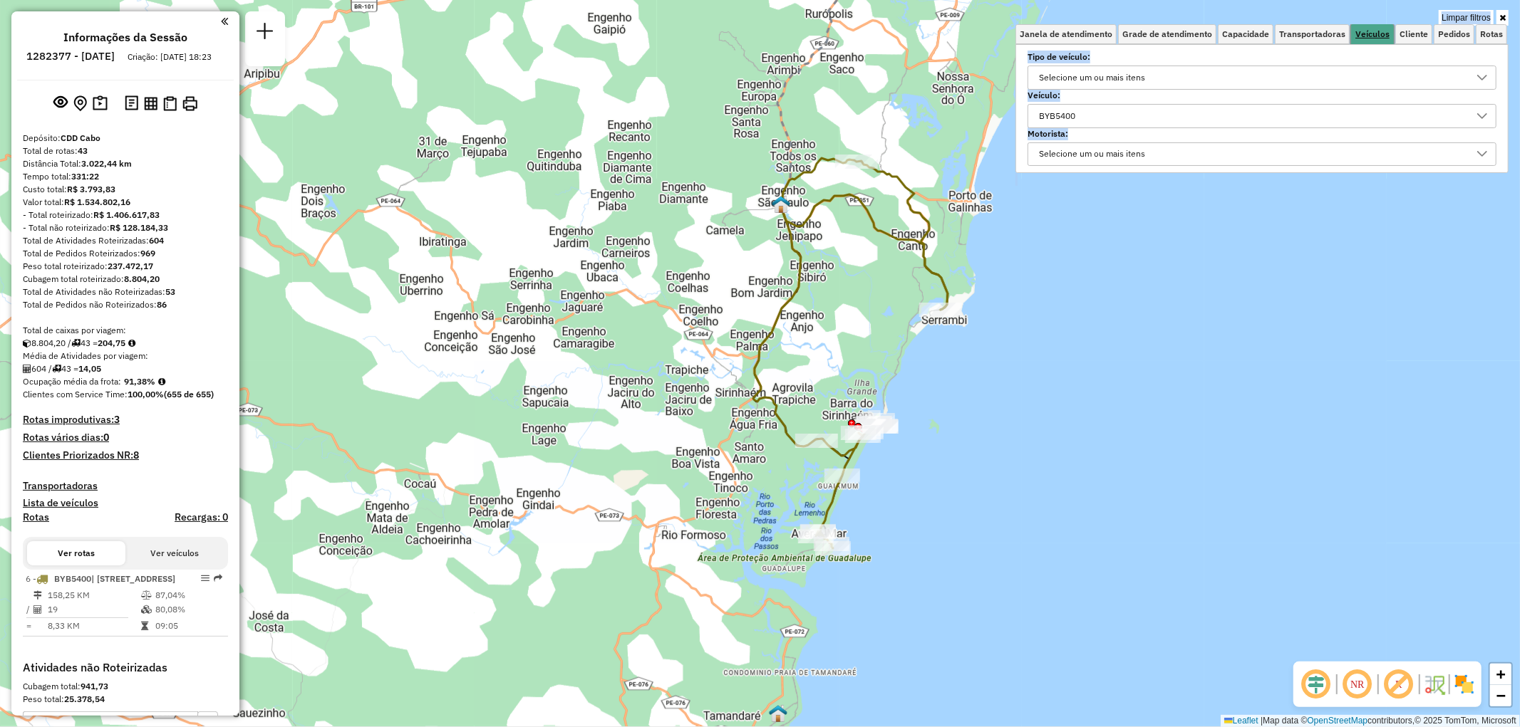
click at [1374, 36] on span "Veículos" at bounding box center [1372, 34] width 34 height 9
click at [1163, 118] on div "BYB5400" at bounding box center [1251, 116] width 435 height 23
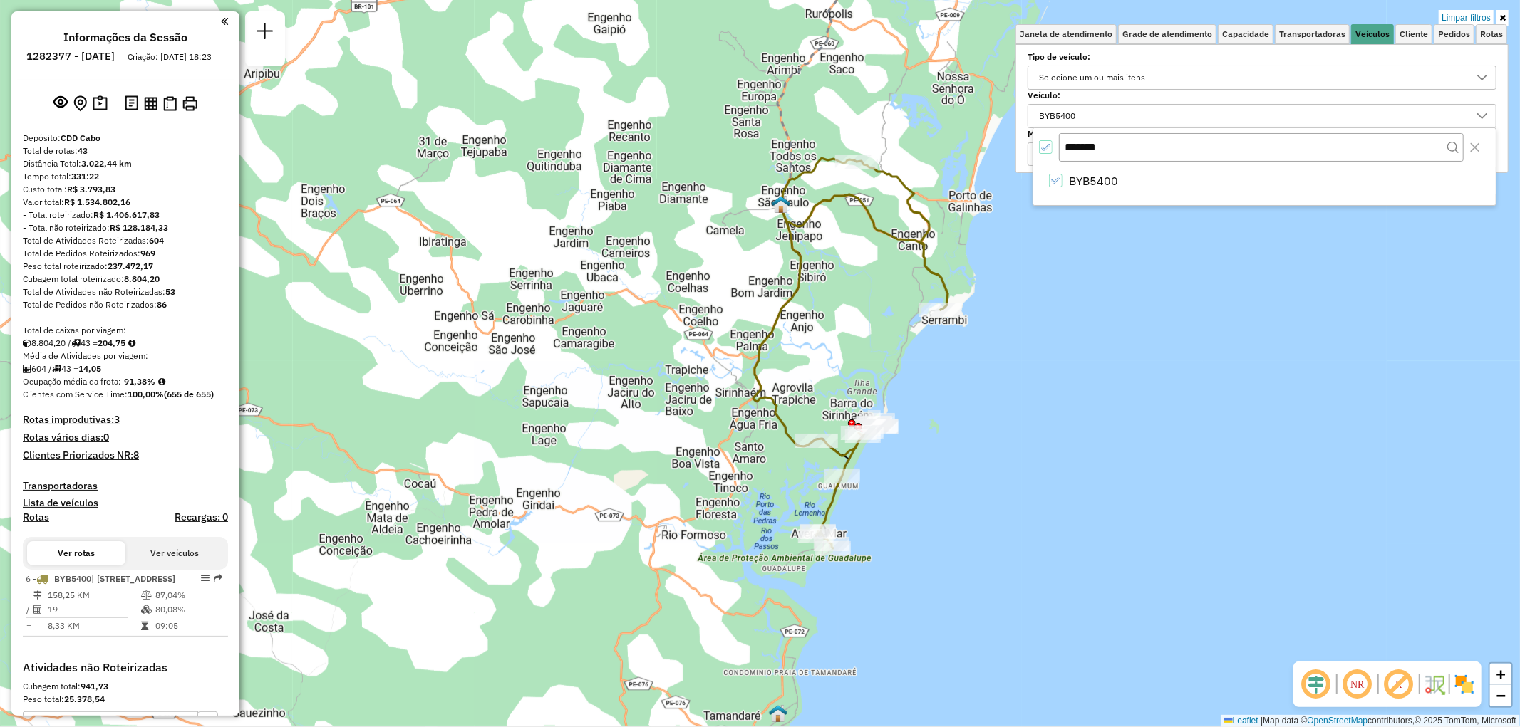
click at [1045, 150] on icon "All items selected" at bounding box center [1046, 148] width 10 height 10
click at [1090, 150] on input "*******" at bounding box center [1261, 146] width 404 height 27
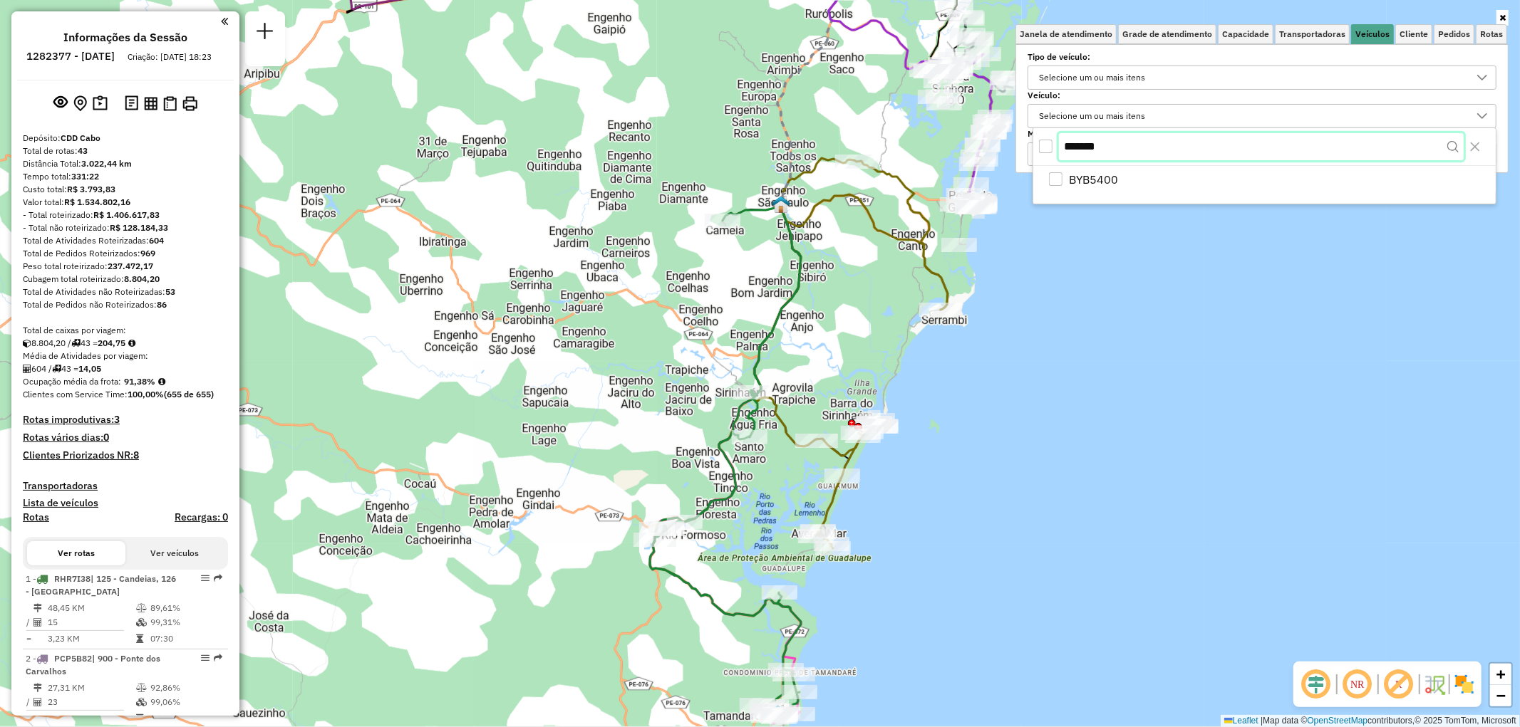
click at [1090, 150] on input "*******" at bounding box center [1261, 146] width 404 height 27
paste input "text"
type input "*******"
click at [1045, 147] on div "All items unselected" at bounding box center [1046, 147] width 14 height 14
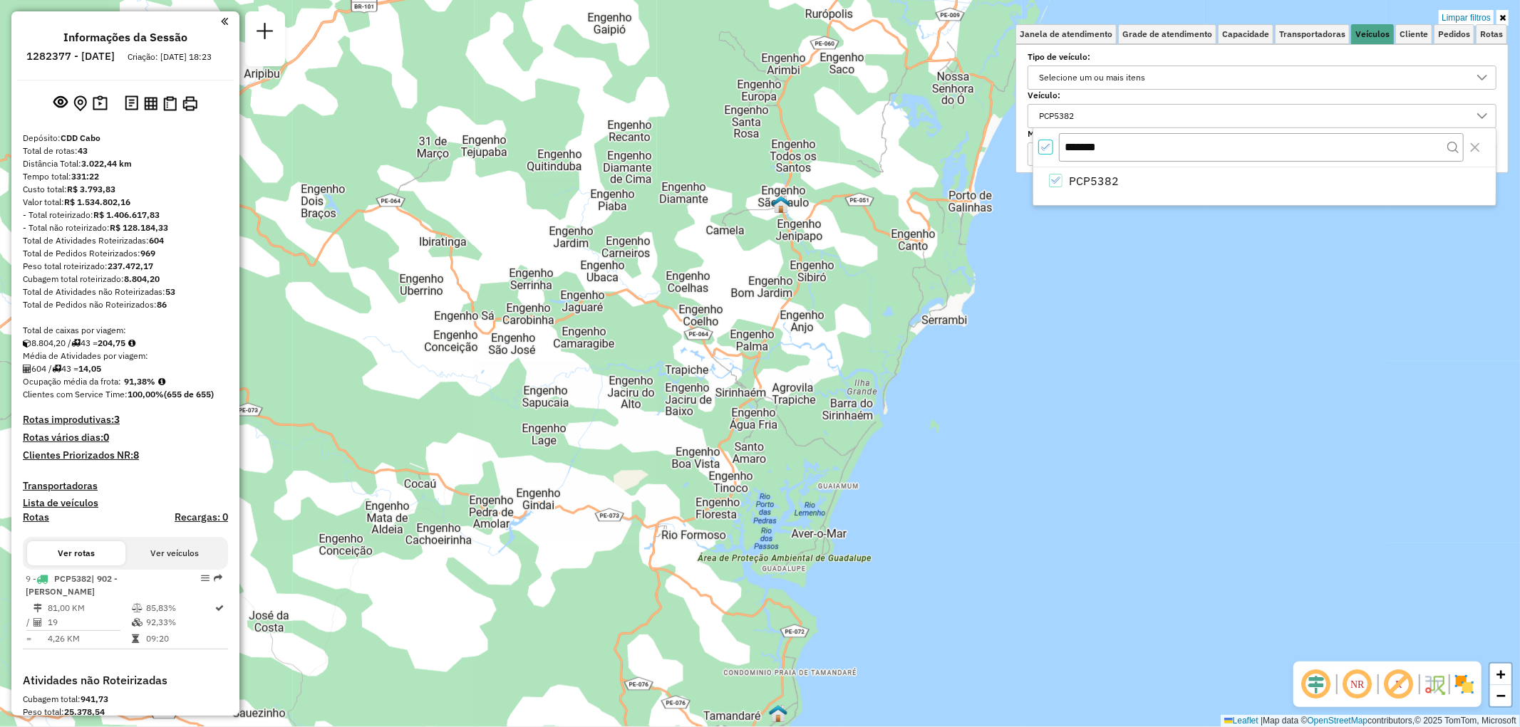
click at [1501, 17] on icon at bounding box center [1502, 18] width 6 height 9
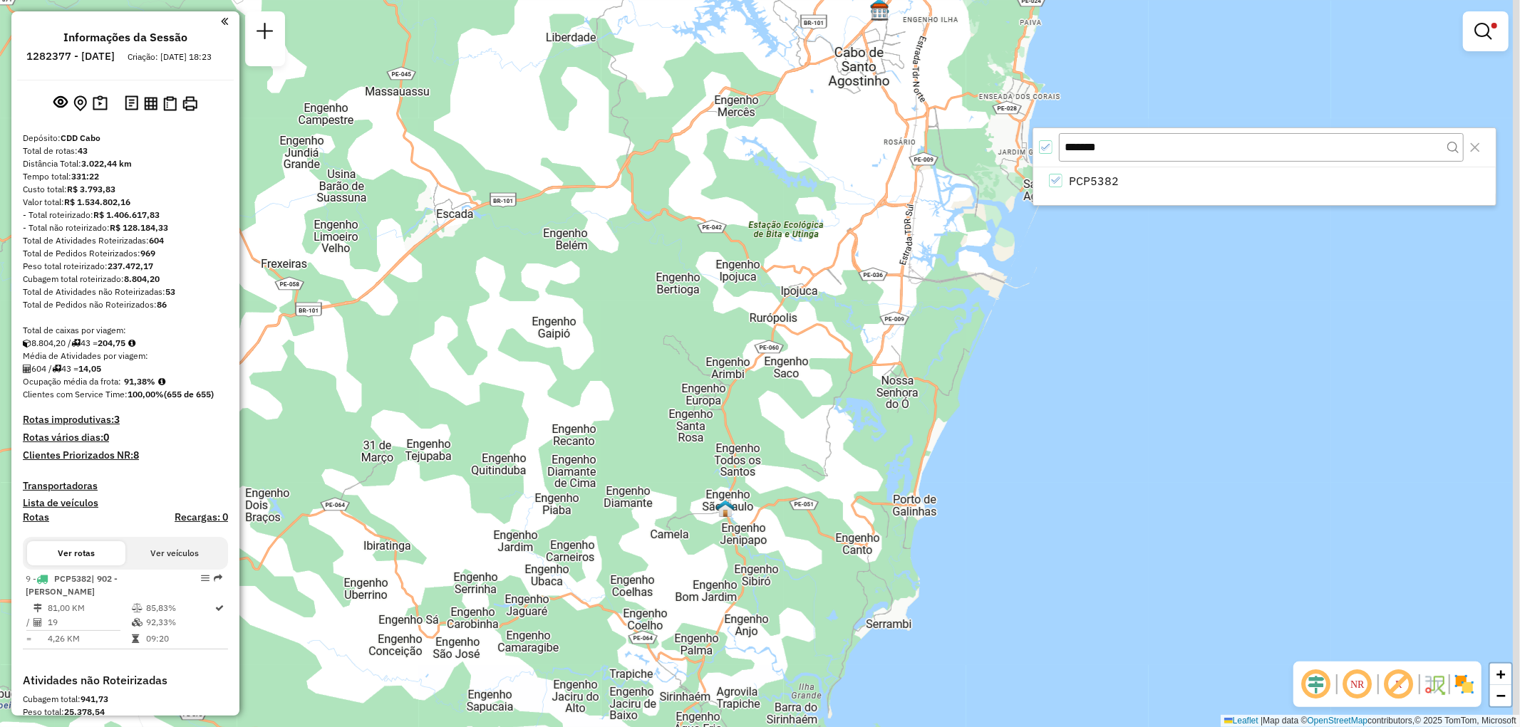
drag, startPoint x: 889, startPoint y: 259, endPoint x: 849, endPoint y: 510, distance: 254.0
click at [849, 510] on div "Limpar filtros Janela de atendimento Grade de atendimento Capacidade Transporta…" at bounding box center [760, 363] width 1520 height 727
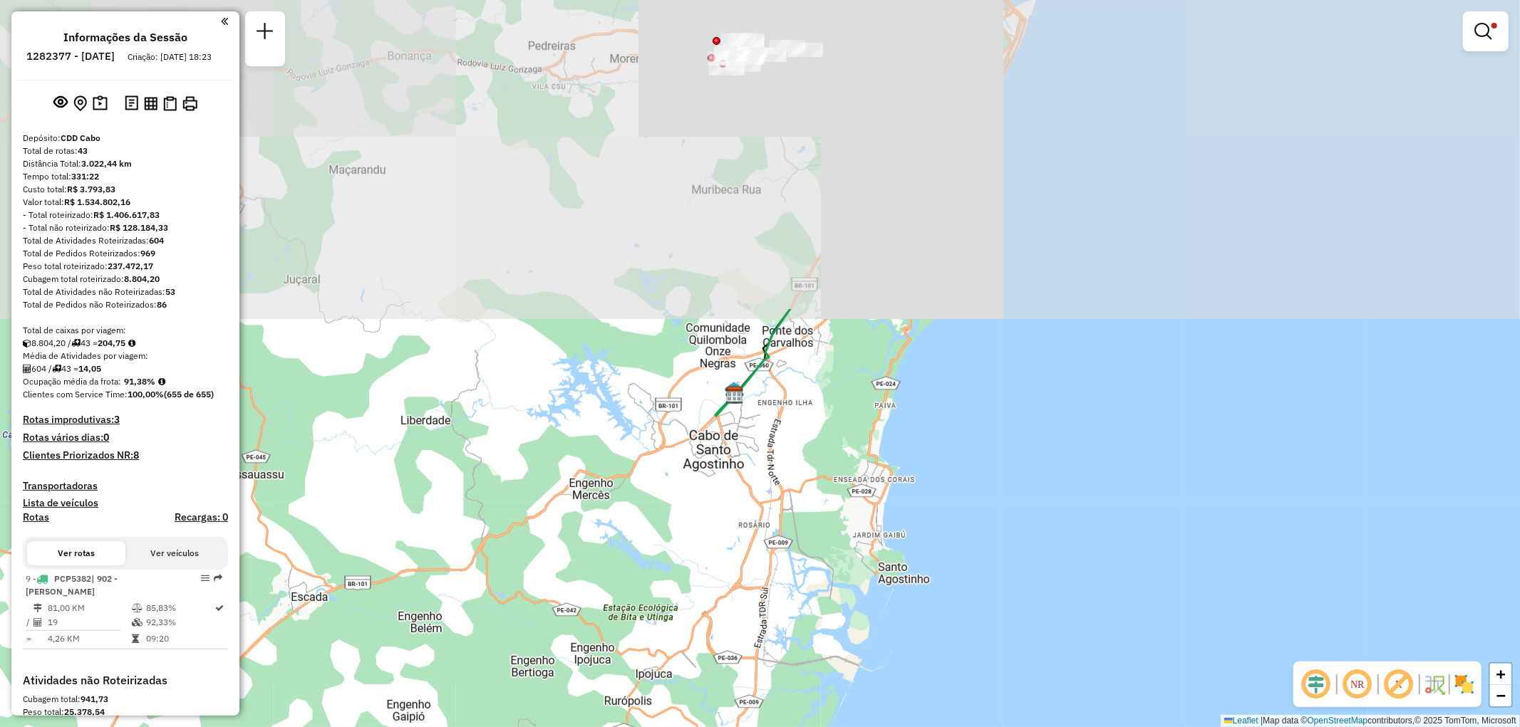
drag, startPoint x: 936, startPoint y: 150, endPoint x: 792, endPoint y: 532, distance: 408.1
click at [792, 532] on div "Limpar filtros Janela de atendimento Grade de atendimento Capacidade Transporta…" at bounding box center [760, 363] width 1520 height 727
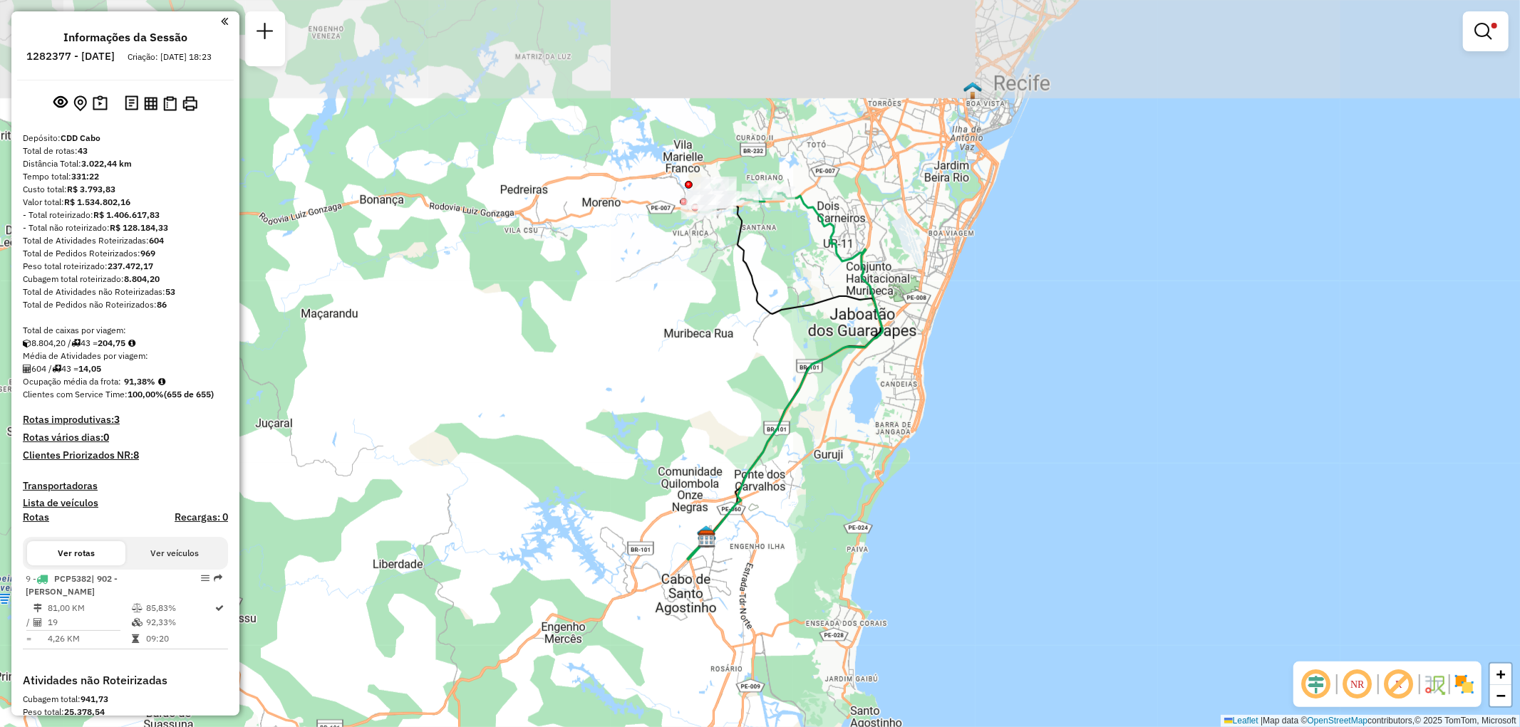
drag, startPoint x: 864, startPoint y: 305, endPoint x: 836, endPoint y: 449, distance: 146.6
click at [836, 449] on div "Limpar filtros Janela de atendimento Grade de atendimento Capacidade Transporta…" at bounding box center [760, 363] width 1520 height 727
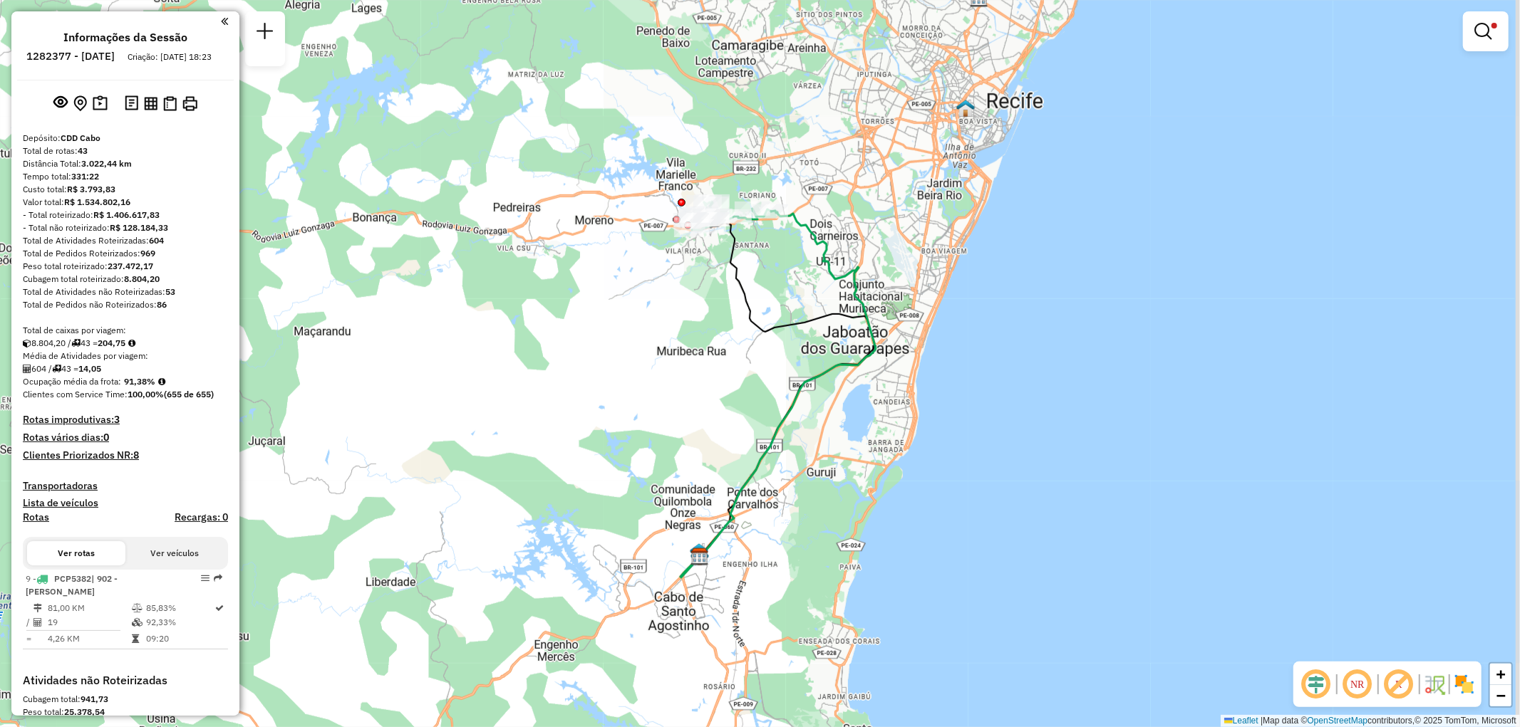
drag, startPoint x: 787, startPoint y: 252, endPoint x: 779, endPoint y: 269, distance: 19.2
click at [779, 269] on div "Limpar filtros Janela de atendimento Grade de atendimento Capacidade Transporta…" at bounding box center [760, 363] width 1520 height 727
